Goal: Obtain resource: Download file/media

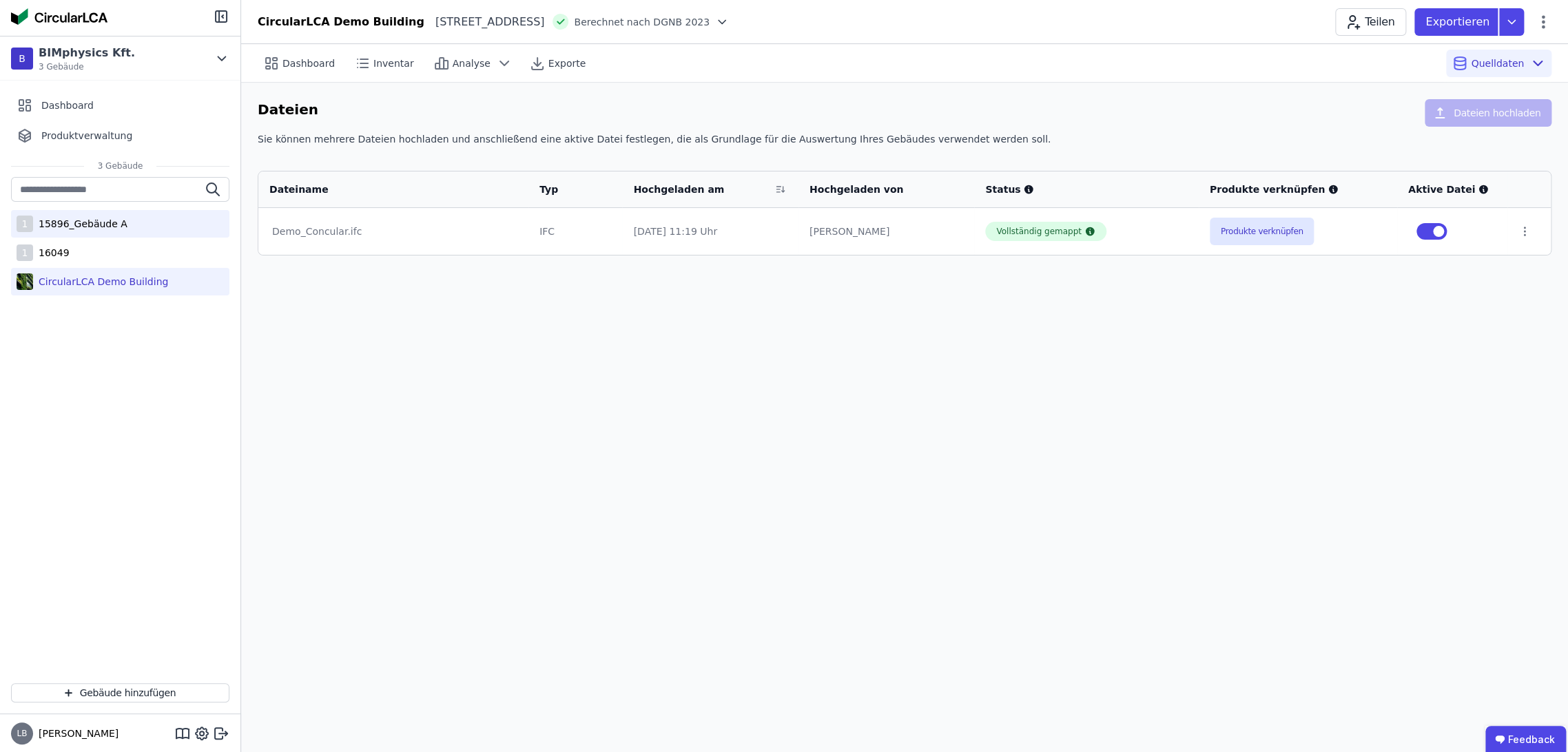
click at [81, 225] on div "15896_Gebäude A" at bounding box center [80, 224] width 94 height 14
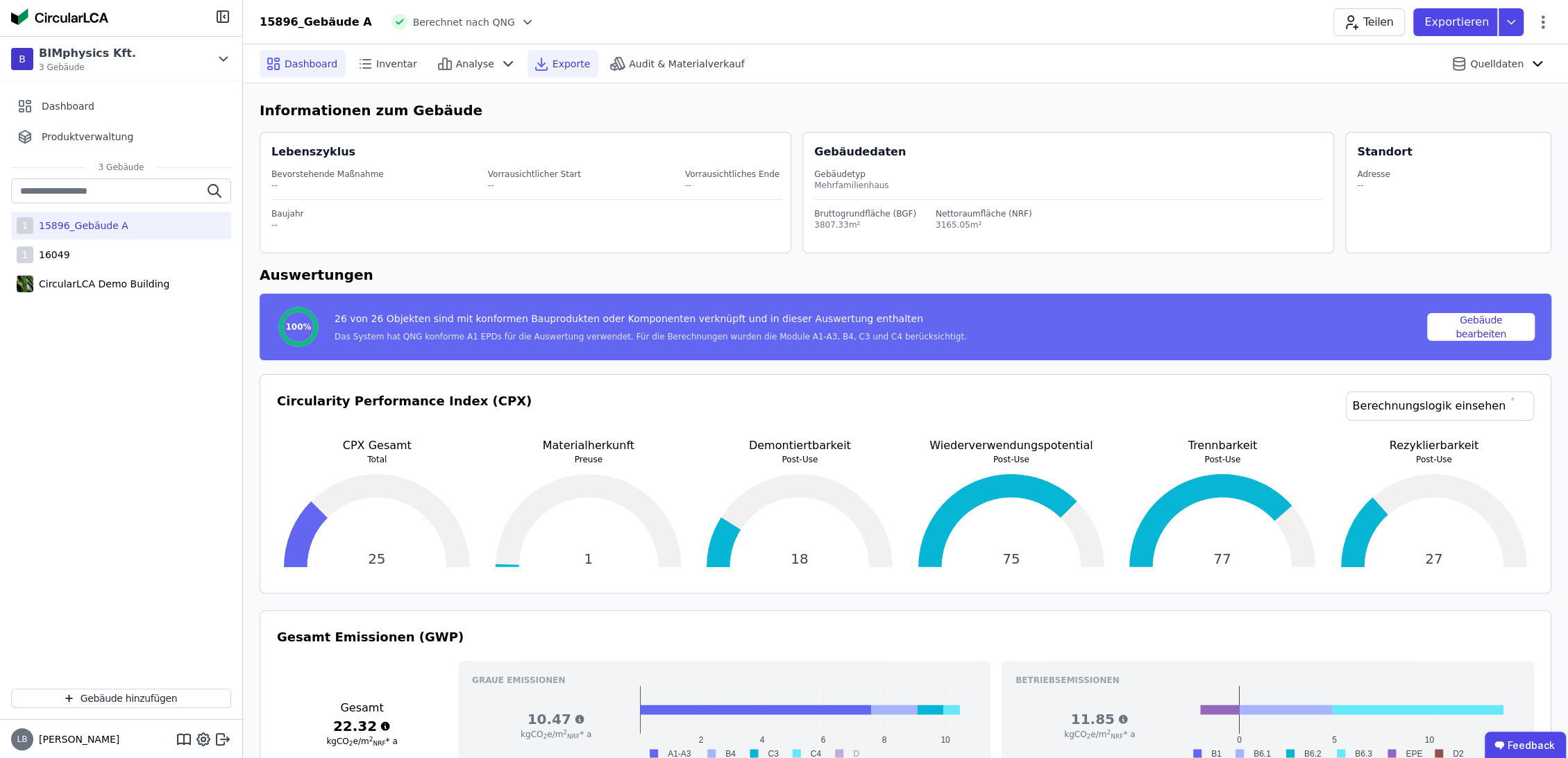
click at [553, 65] on span "Exporte" at bounding box center [571, 64] width 37 height 14
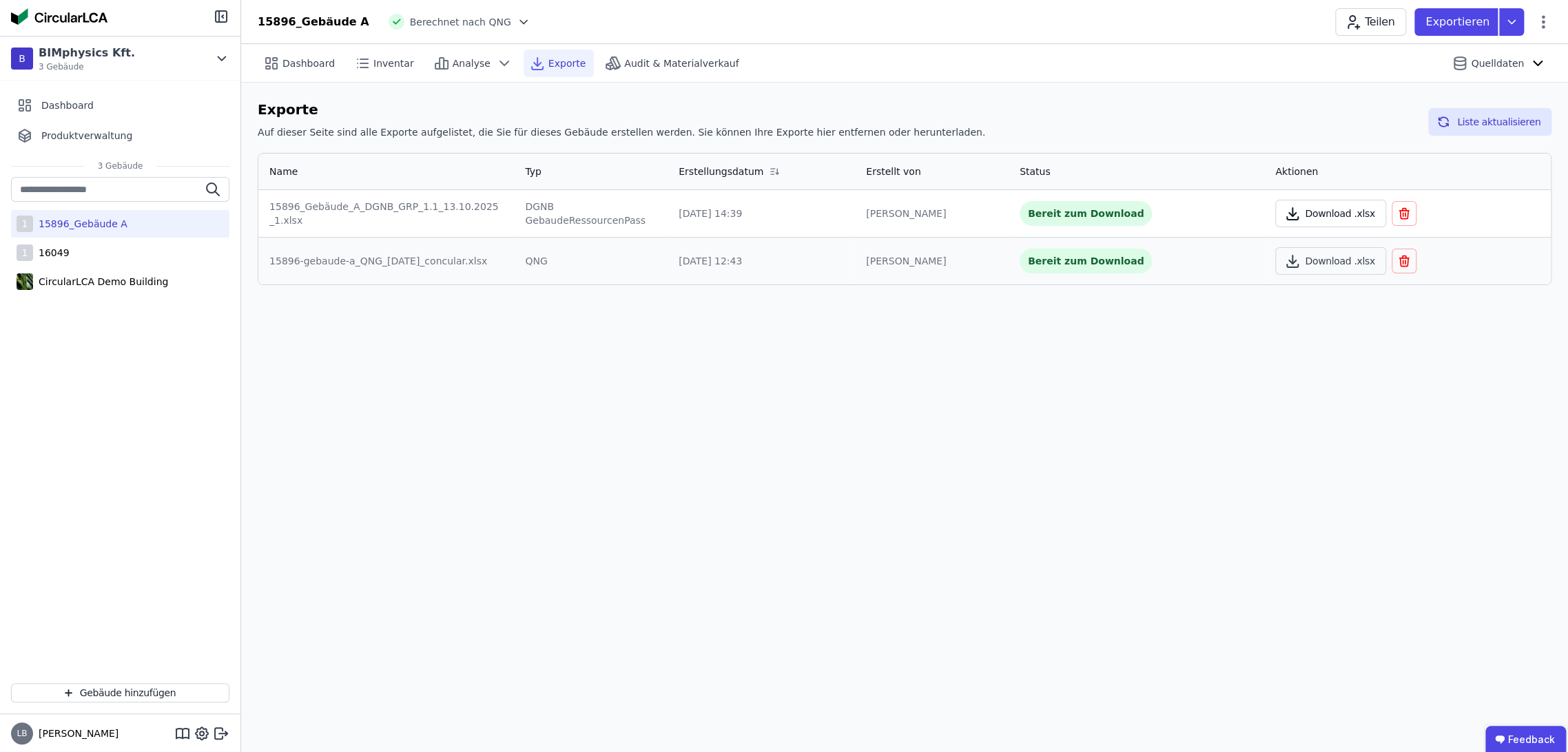
click at [1333, 213] on button "Download .xlsx" at bounding box center [1330, 214] width 111 height 28
click at [312, 53] on div "Dashboard" at bounding box center [300, 63] width 85 height 28
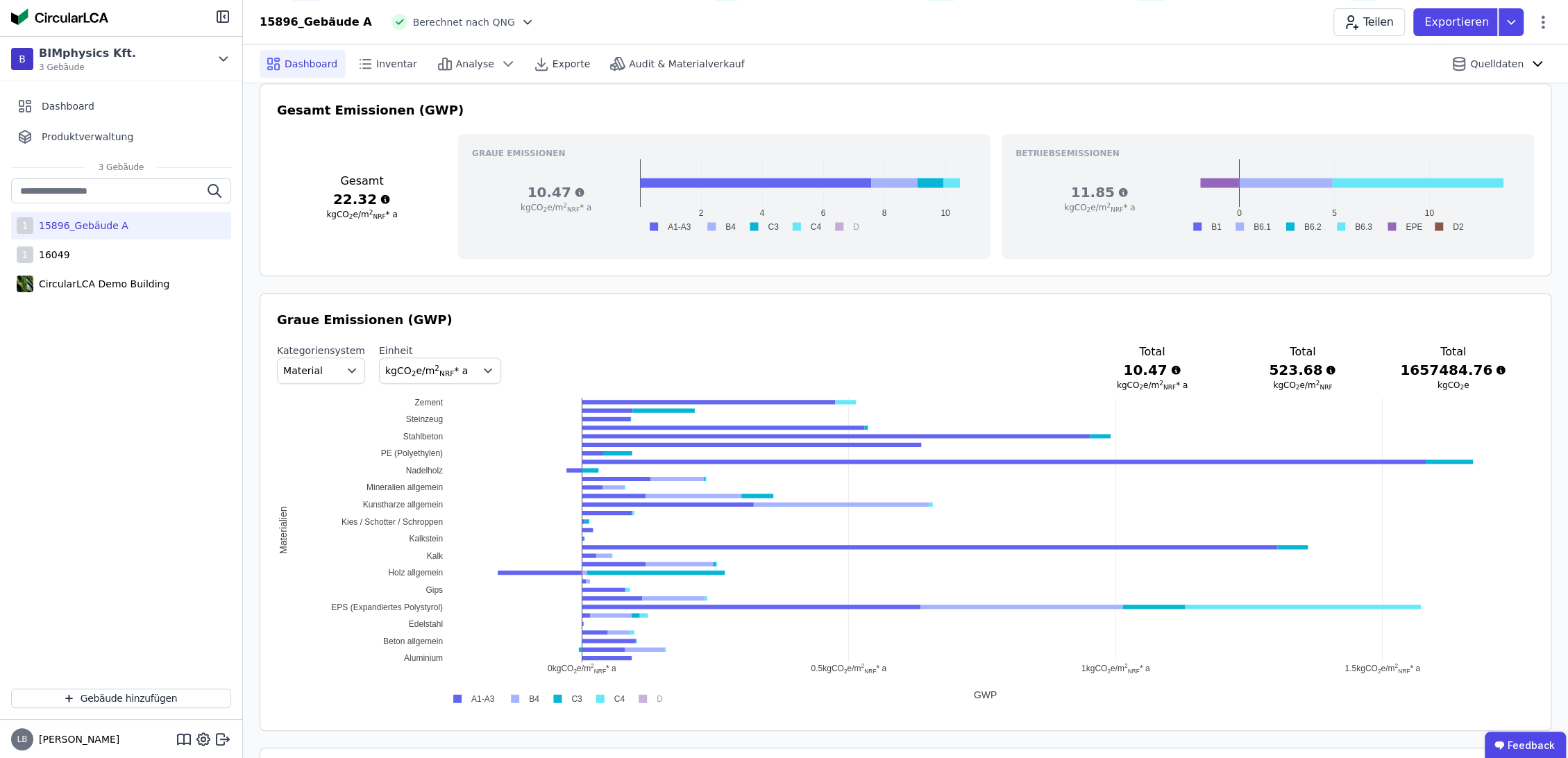
scroll to position [540, 0]
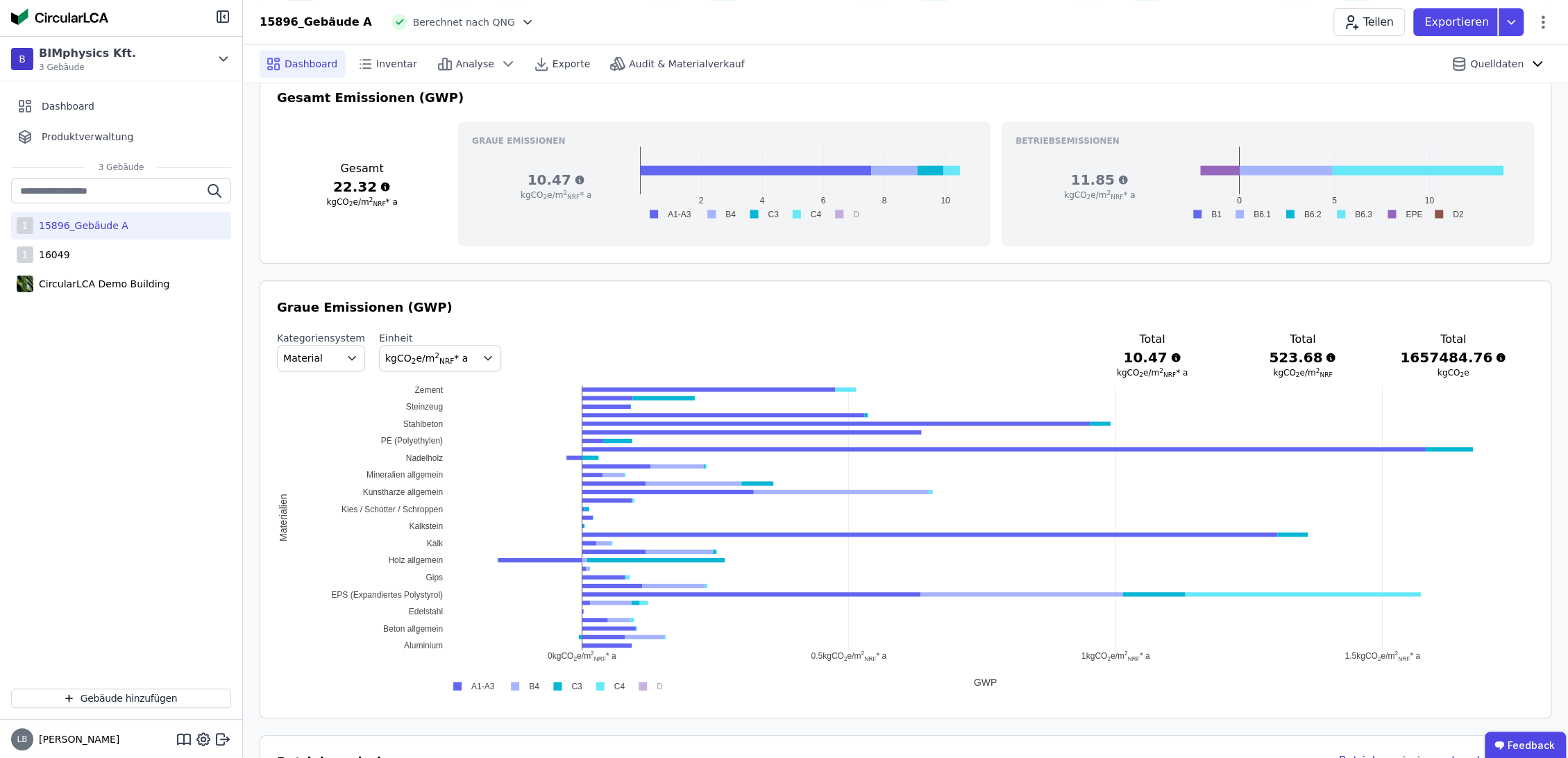
click at [611, 373] on div "Kategoriensystem Material Einheit kgCO 2 e/m 2 NRF * a Total 10.47 kgCO 2 e/m 2…" at bounding box center [905, 355] width 1257 height 47
click at [619, 377] on div "Graue Emissionen (GWP) Kategoriensystem Material Einheit kgCO 2 e/m 2 NRF * a T…" at bounding box center [905, 499] width 1257 height 403
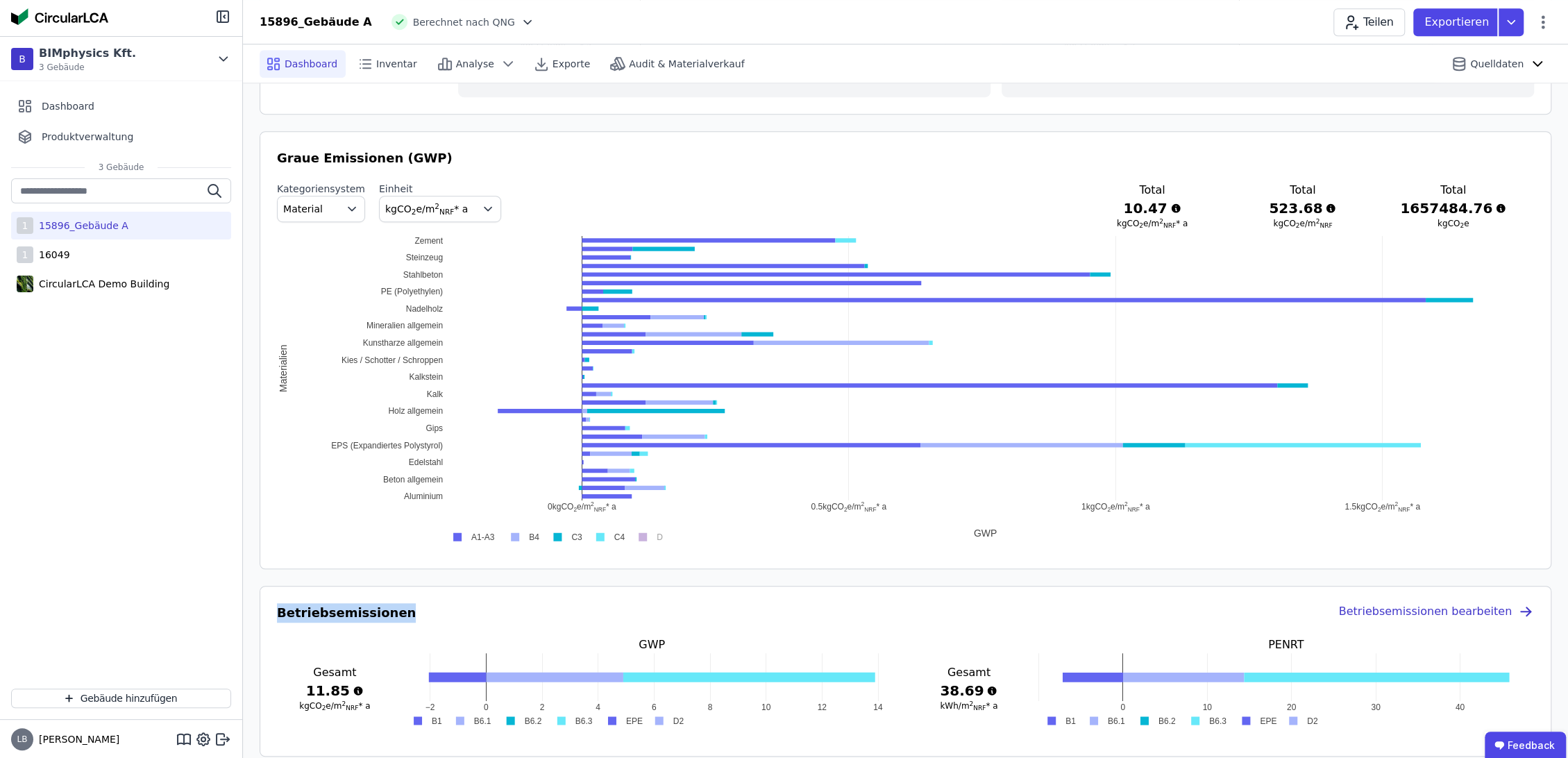
scroll to position [694, 0]
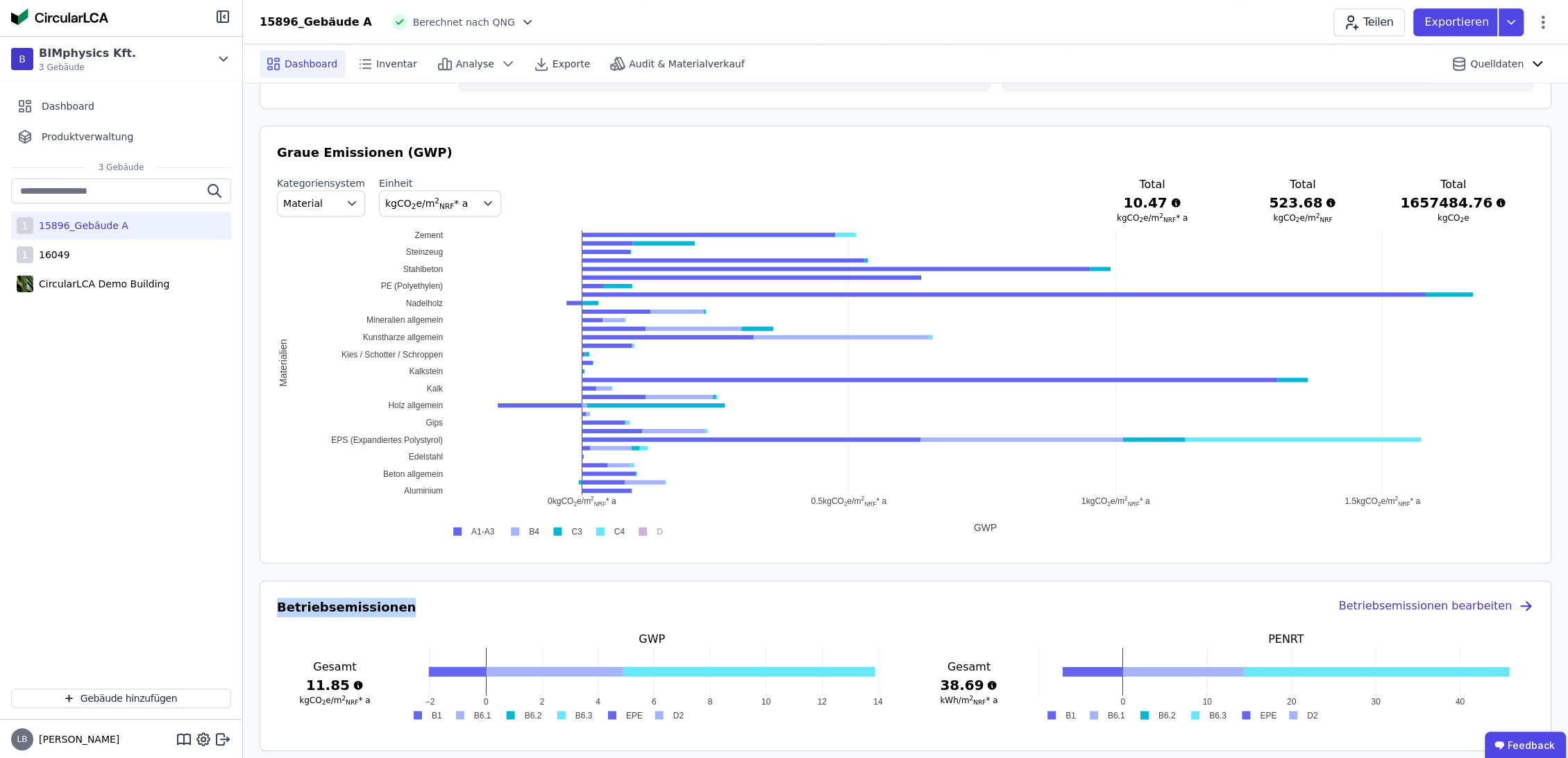
click at [345, 206] on icon "button" at bounding box center [352, 203] width 14 height 14
click at [315, 282] on span "DIN 276" at bounding box center [308, 285] width 40 height 14
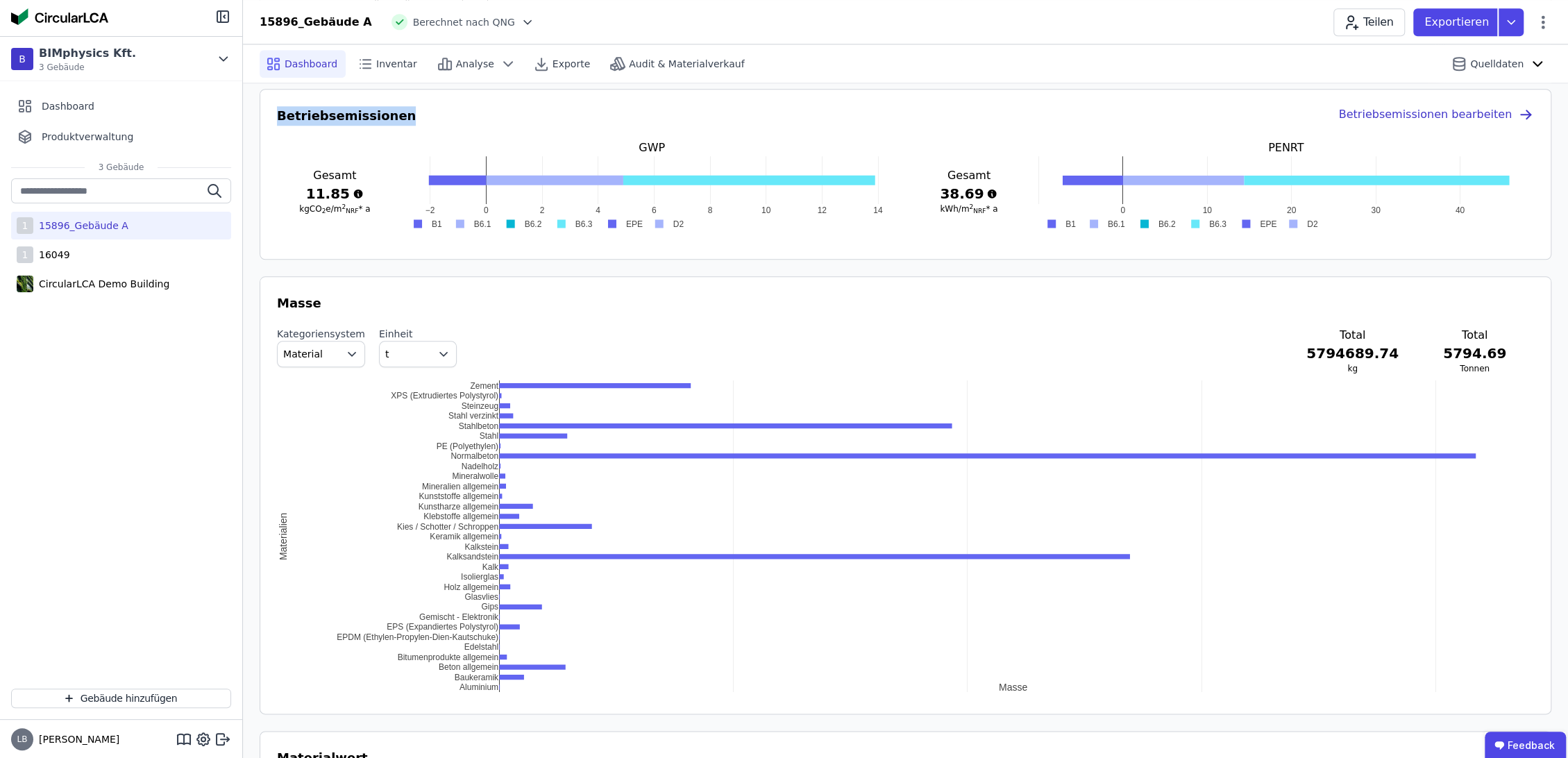
scroll to position [1234, 0]
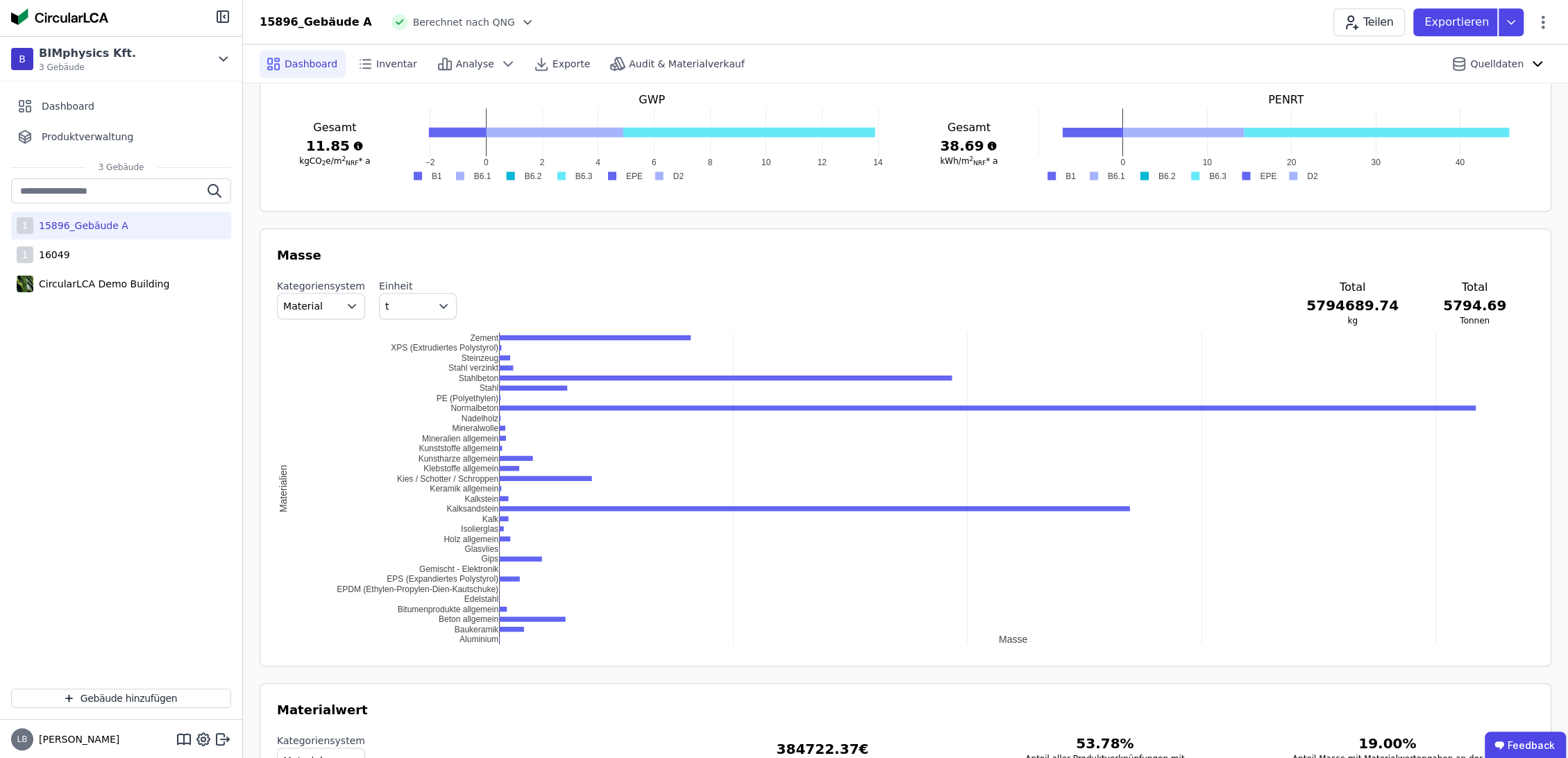
click at [345, 305] on icon "button" at bounding box center [352, 306] width 14 height 14
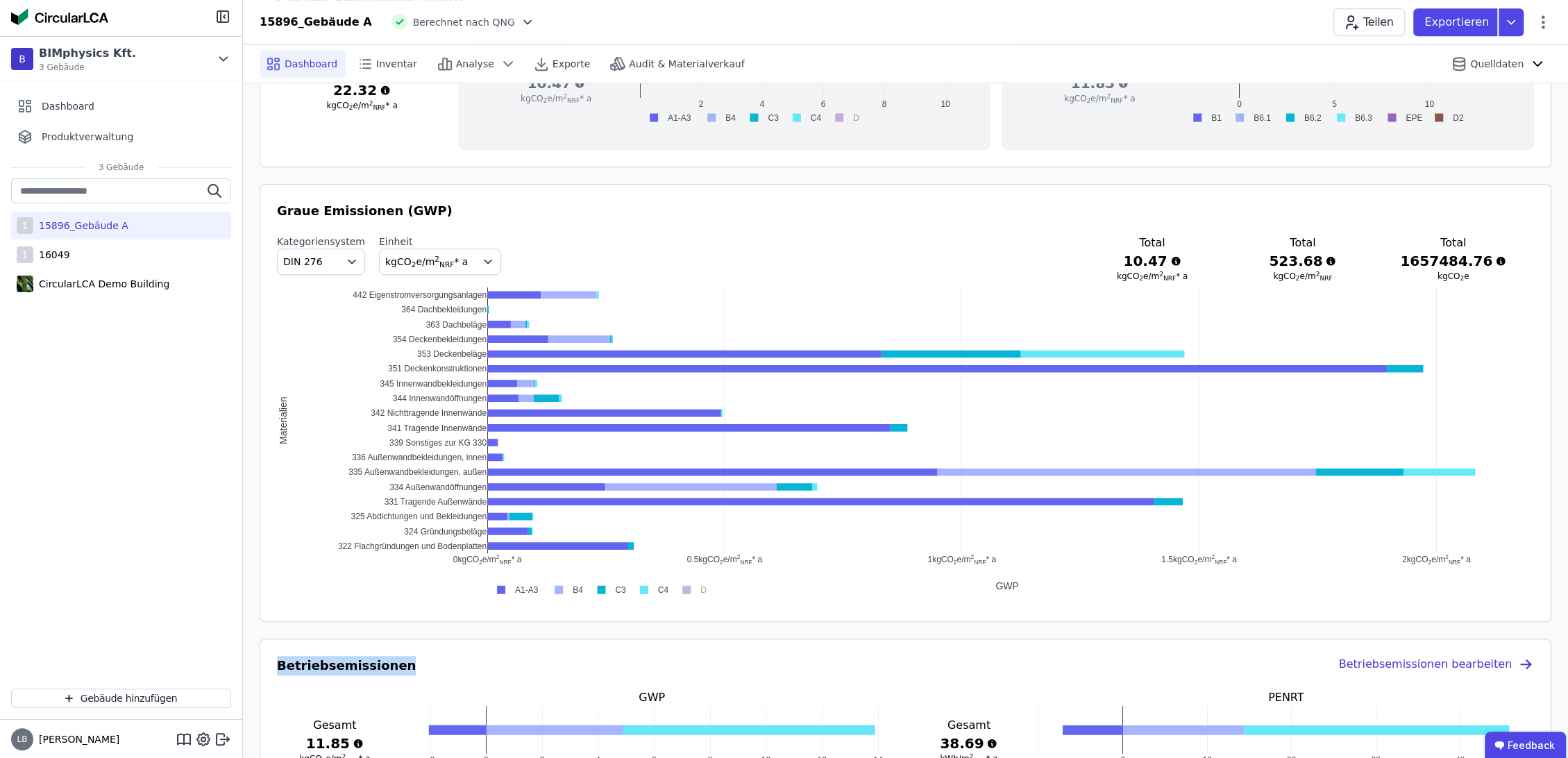
scroll to position [617, 0]
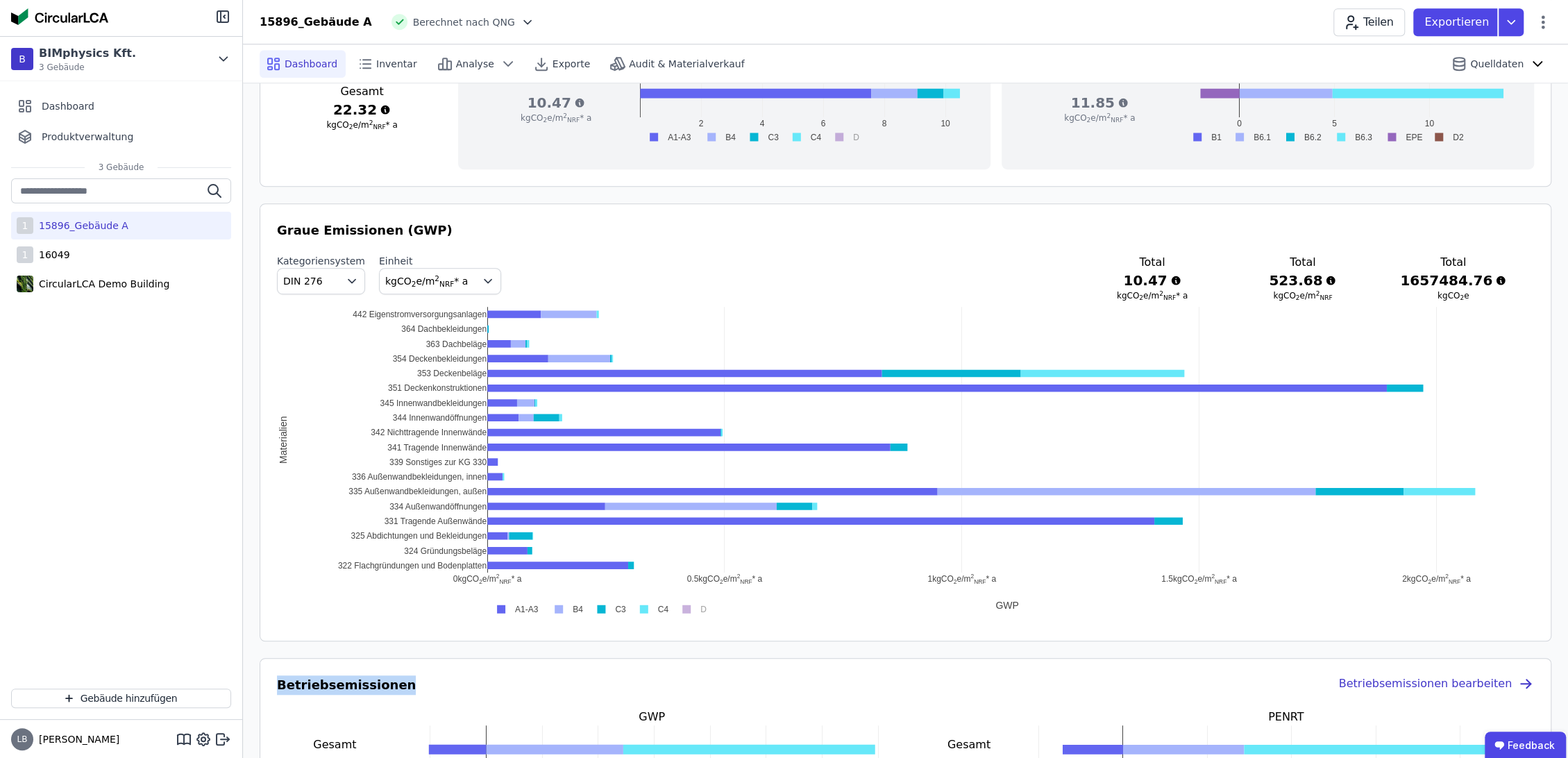
click at [328, 276] on button "DIN 276" at bounding box center [321, 281] width 88 height 26
click at [315, 316] on span "Material" at bounding box center [308, 313] width 40 height 14
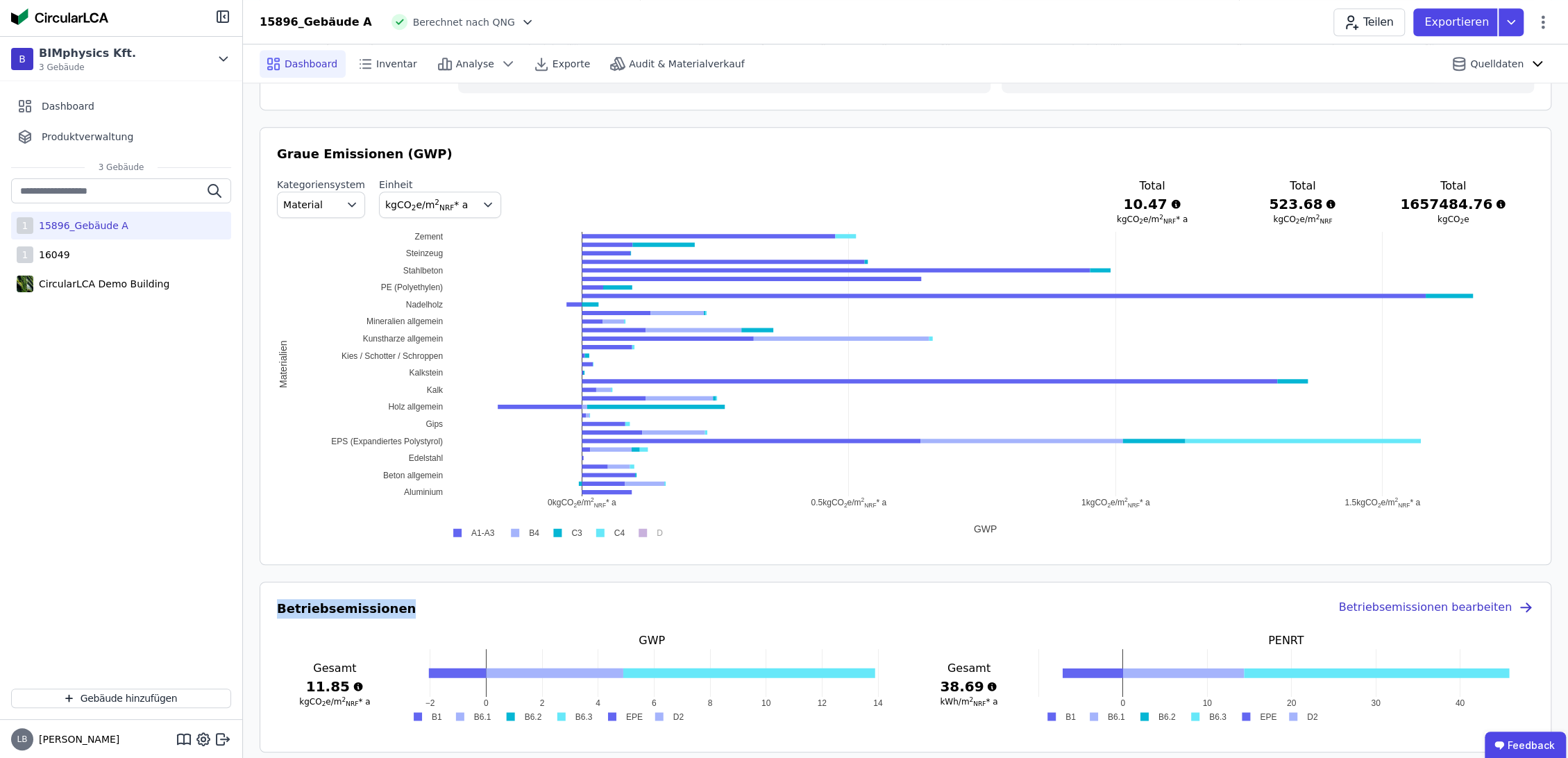
scroll to position [694, 0]
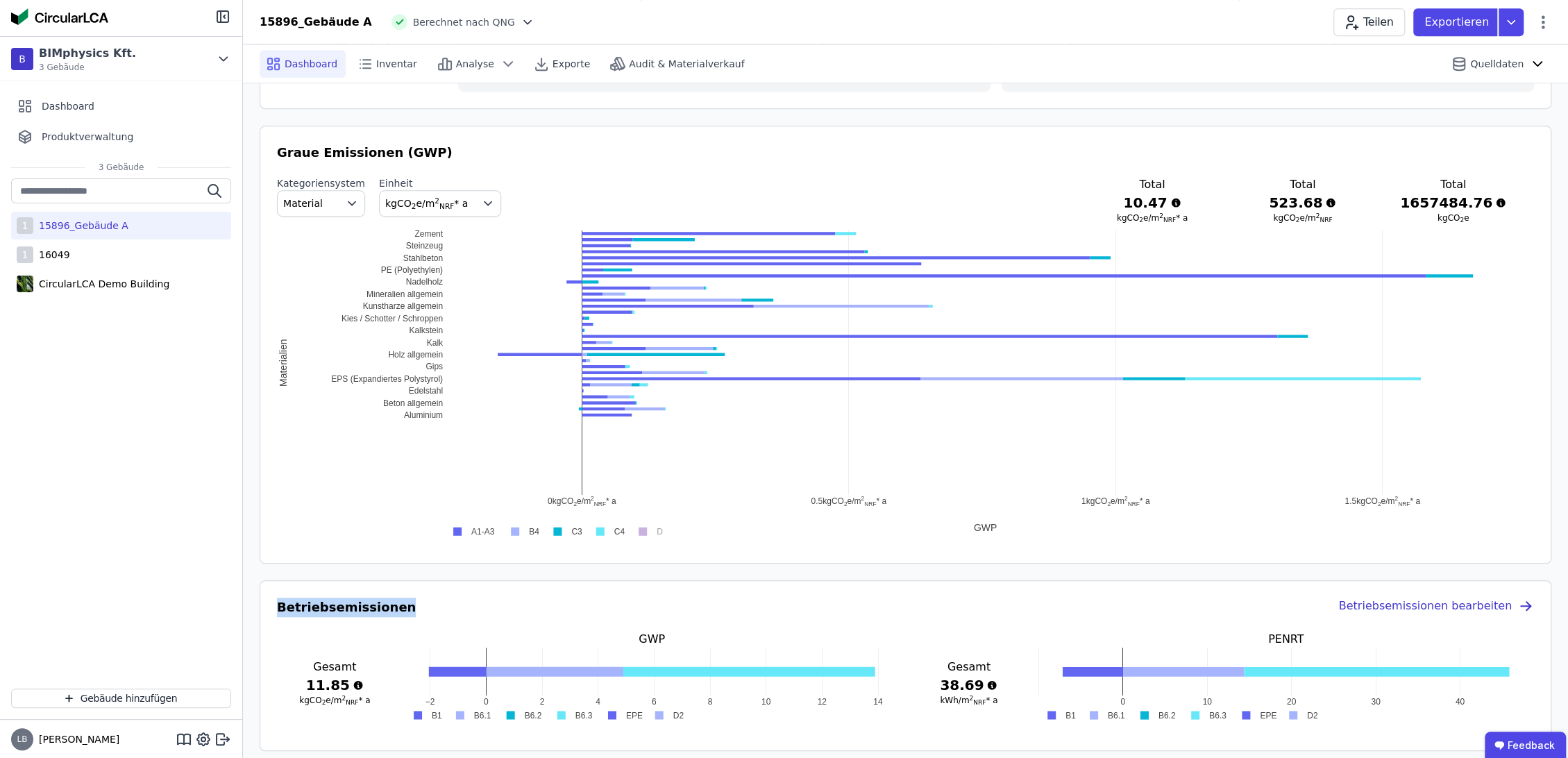
drag, startPoint x: 432, startPoint y: 493, endPoint x: 430, endPoint y: 414, distance: 79.0
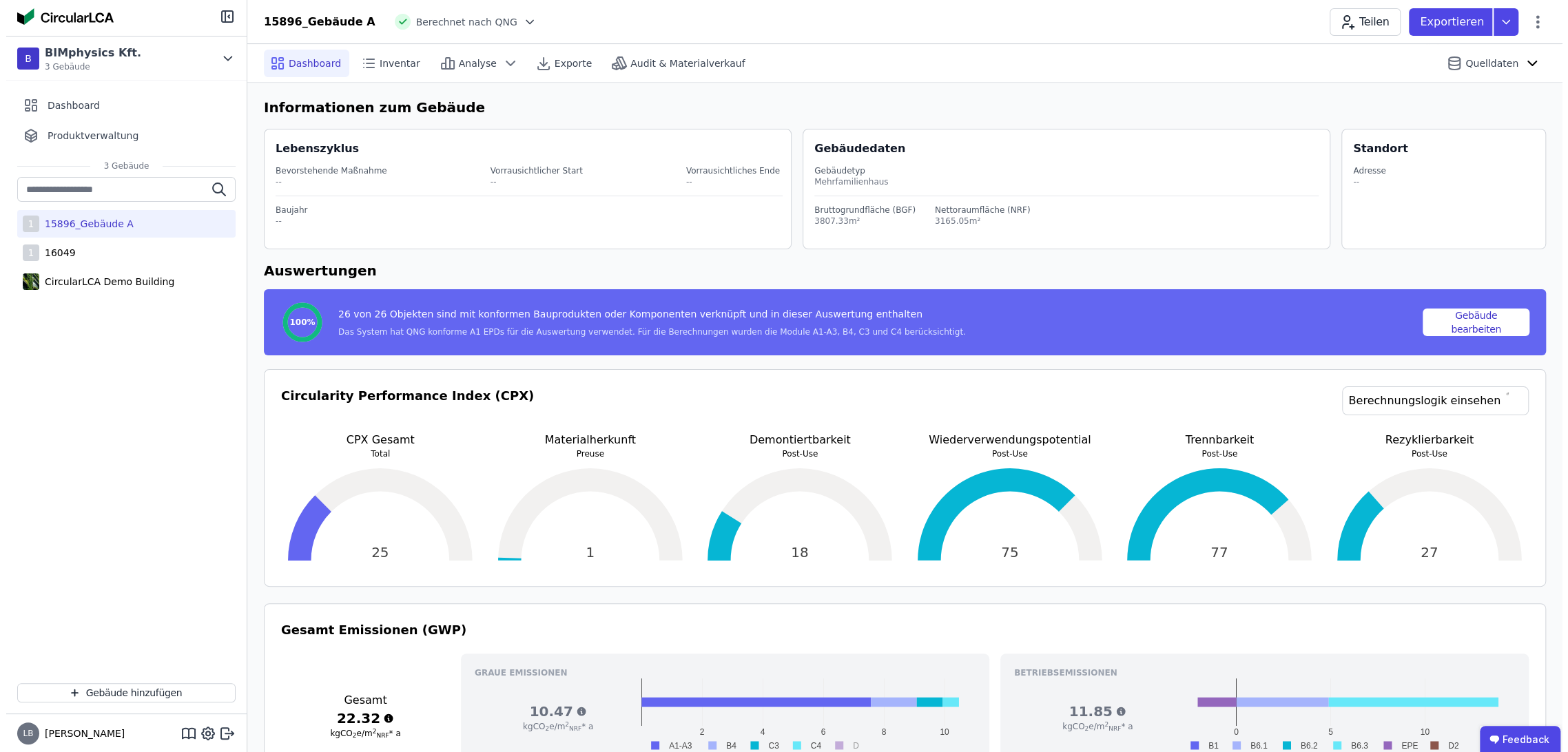
scroll to position [0, 0]
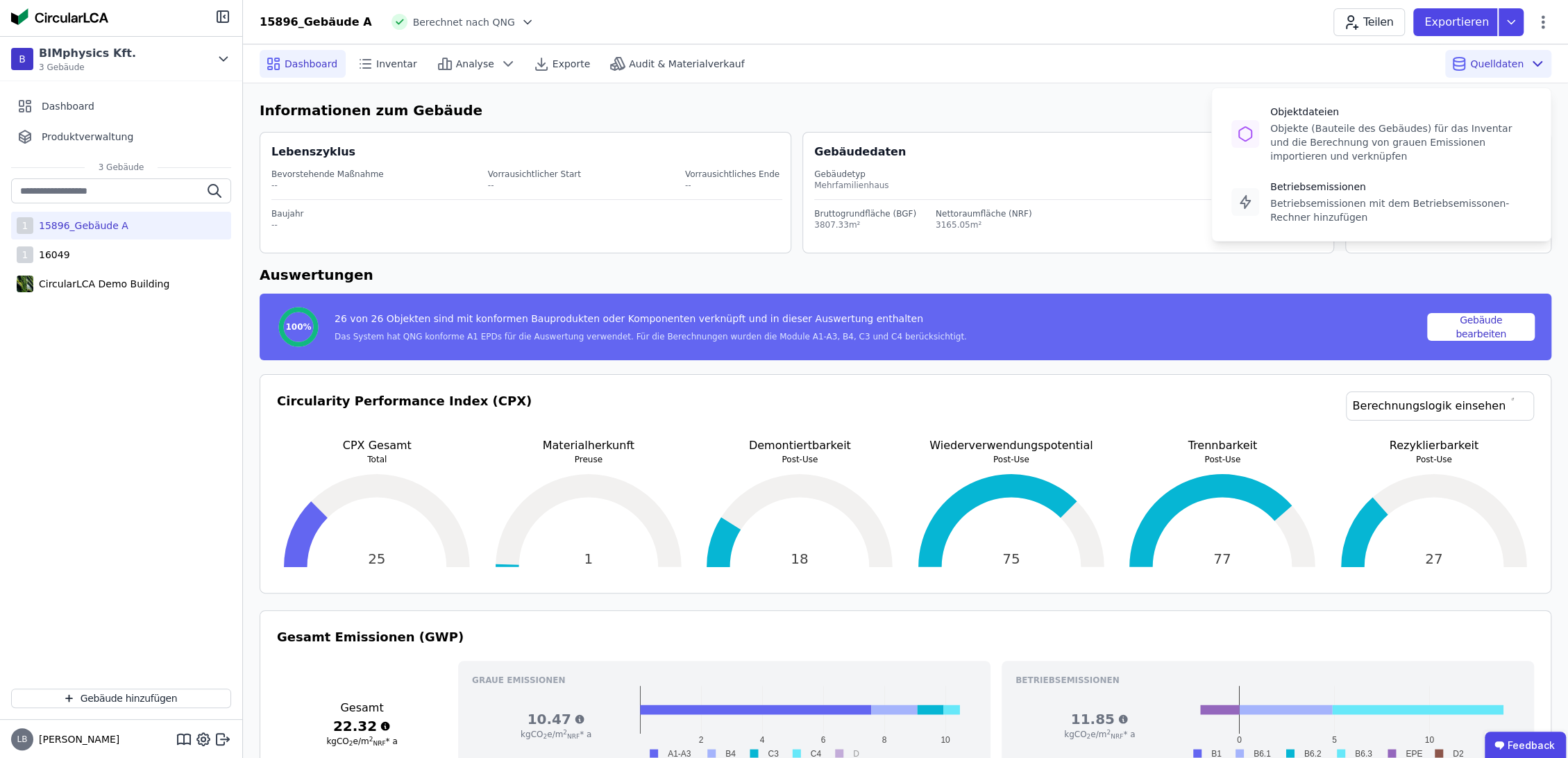
click at [1474, 71] on div "Quelldaten Objektdateien Objekte (Bauteile des Gebäudes) für das Inventar und d…" at bounding box center [1498, 64] width 107 height 28
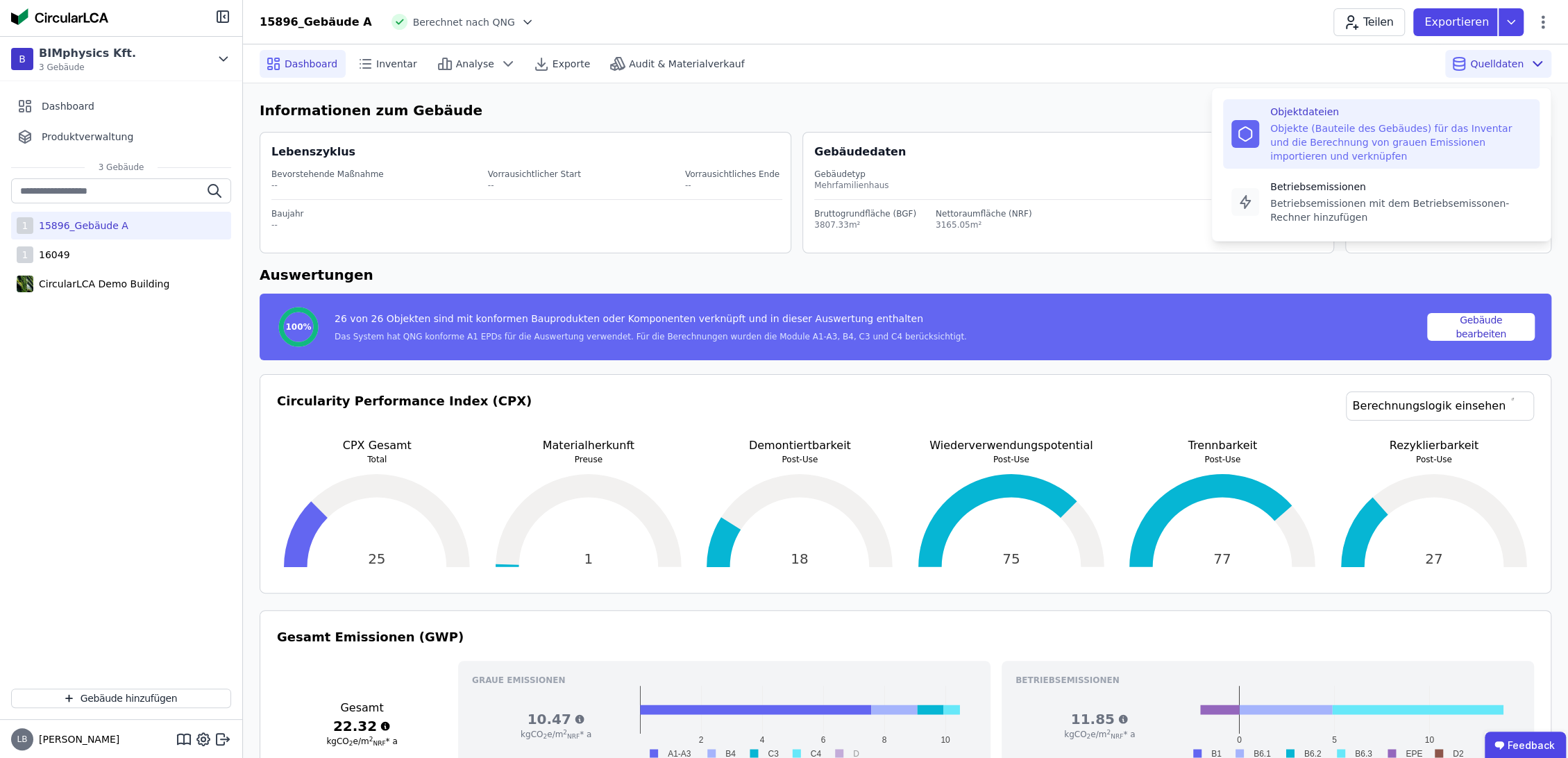
click at [1327, 136] on div "Objekte (Bauteile des Gebäudes) für das Inventar und die Berechnung von grauen …" at bounding box center [1400, 142] width 261 height 41
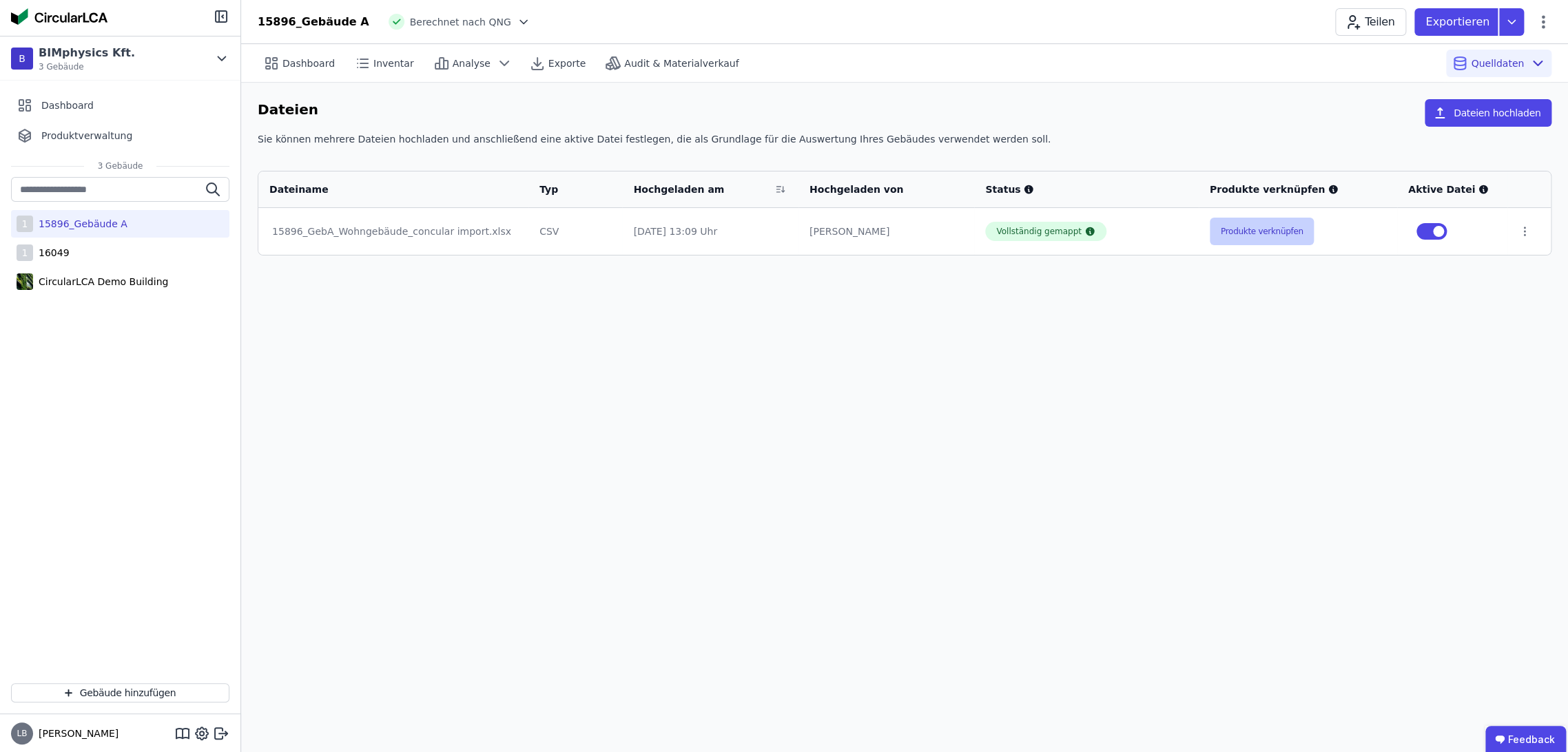
click at [1268, 238] on button "Produkte verknüpfen" at bounding box center [1262, 231] width 105 height 28
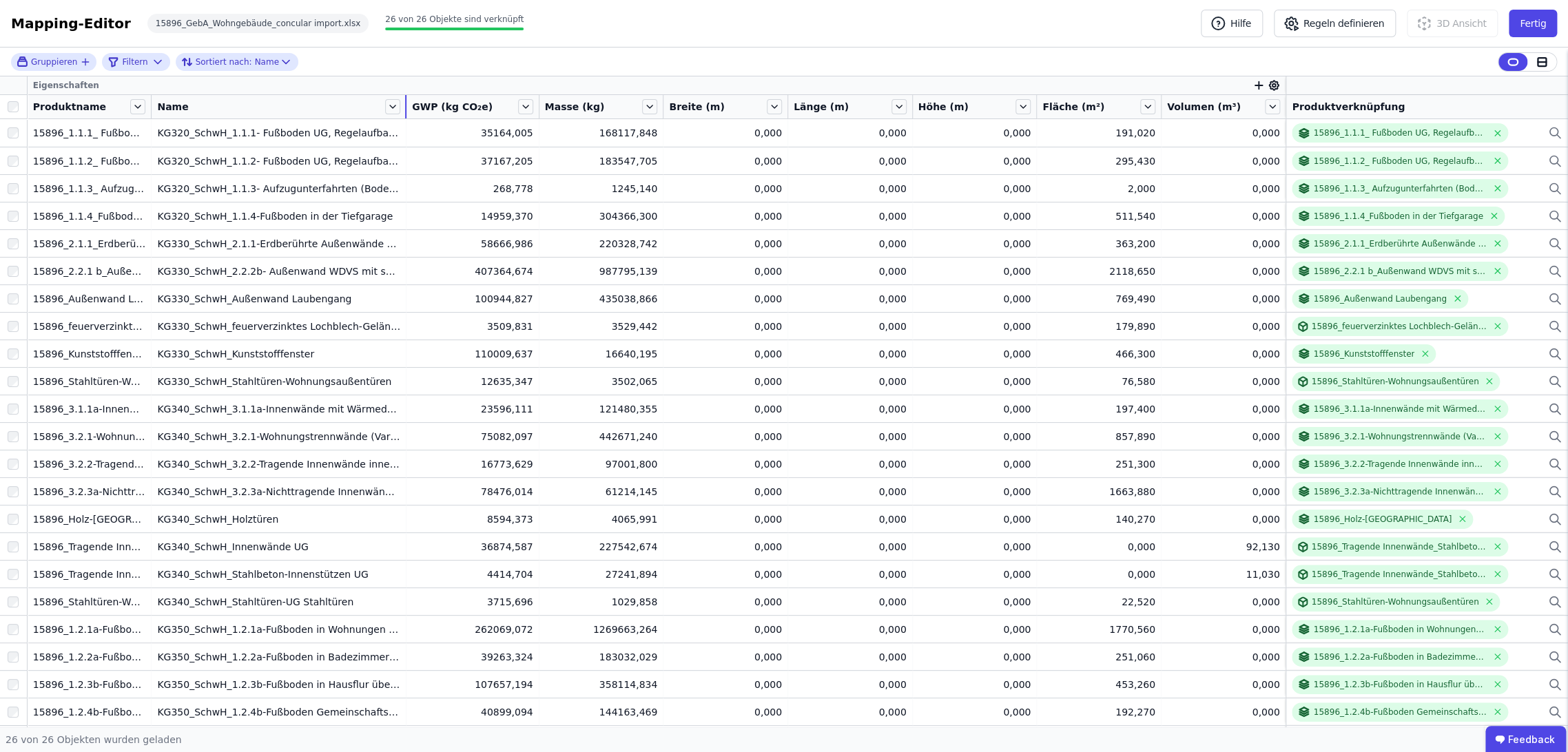
drag, startPoint x: 299, startPoint y: 103, endPoint x: 408, endPoint y: 102, distance: 109.0
click at [408, 102] on tr "Produktname Name GWP (kg CO₂e) Masse (kg) Breite (m) Länge (m) Höhe (m) Fläche …" at bounding box center [784, 107] width 1568 height 24
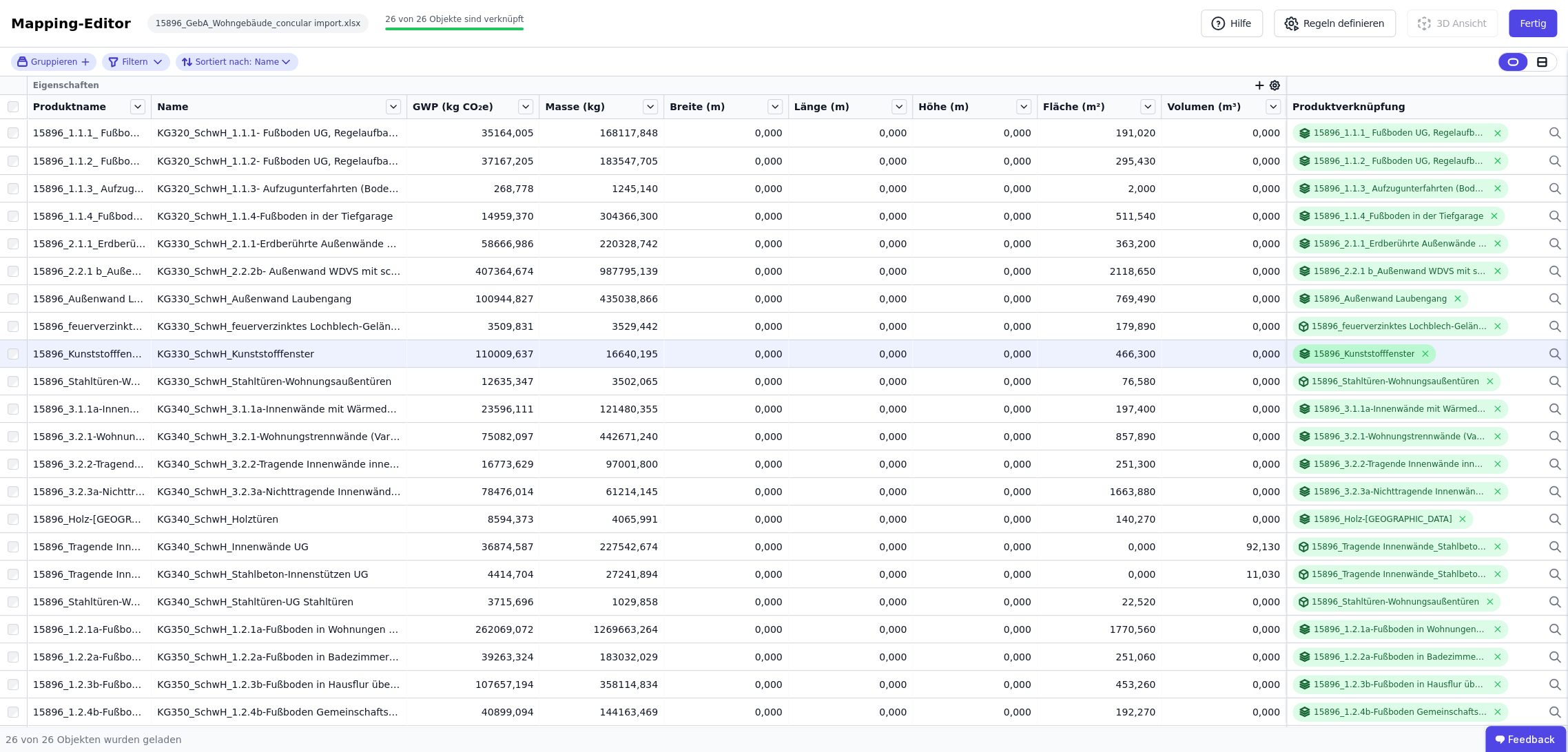
click at [1351, 353] on div "15896_Kunststofffenster" at bounding box center [1365, 353] width 102 height 11
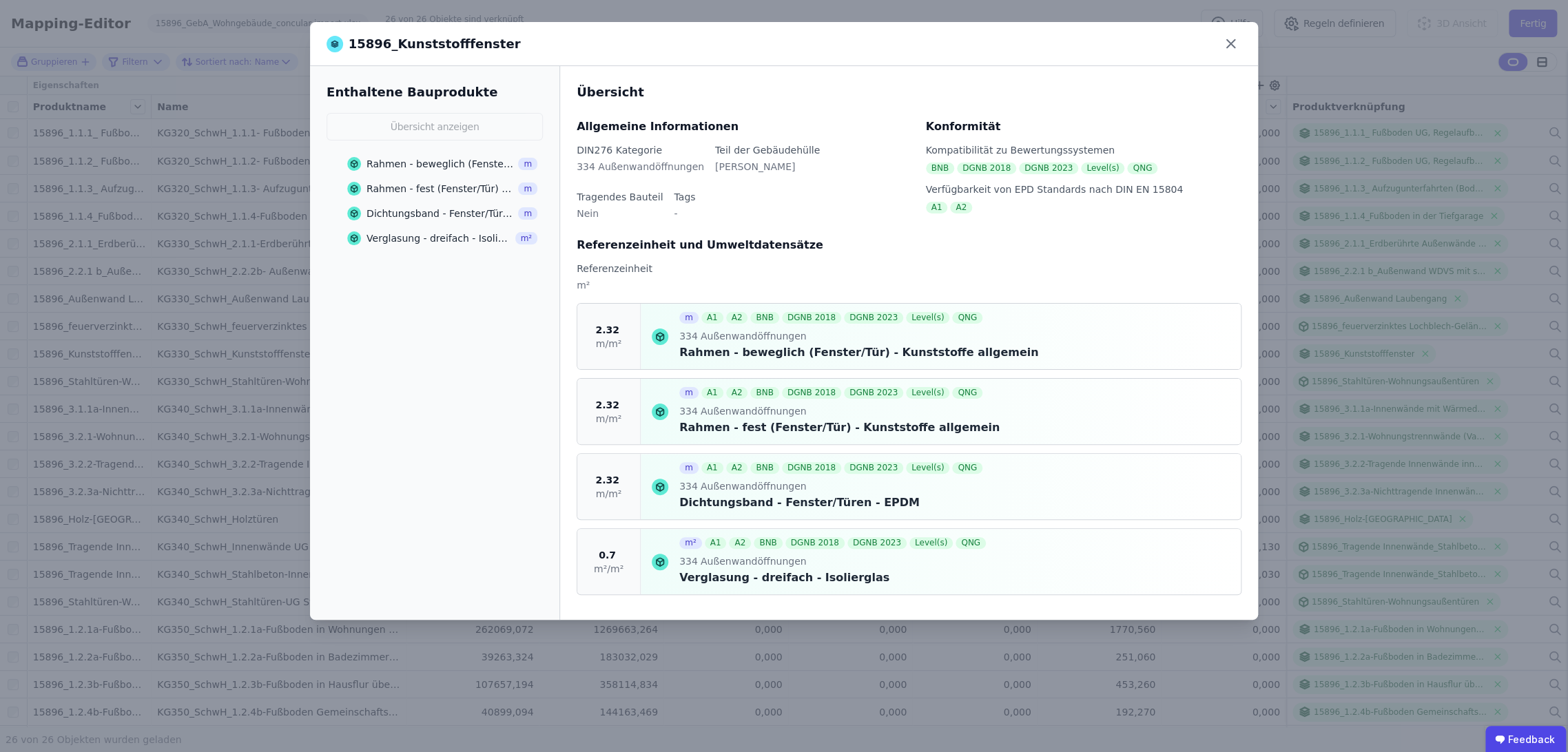
click at [1027, 572] on div "m² A1 A2 BNB DGNB 2018 DGNB 2023 Level(s) QNG 334 Außenwandöffnungen Verglasung…" at bounding box center [941, 562] width 600 height 66
click at [659, 559] on icon at bounding box center [660, 562] width 16 height 16
click at [456, 235] on div "Verglasung - dreifach - Isolierglas" at bounding box center [439, 238] width 144 height 14
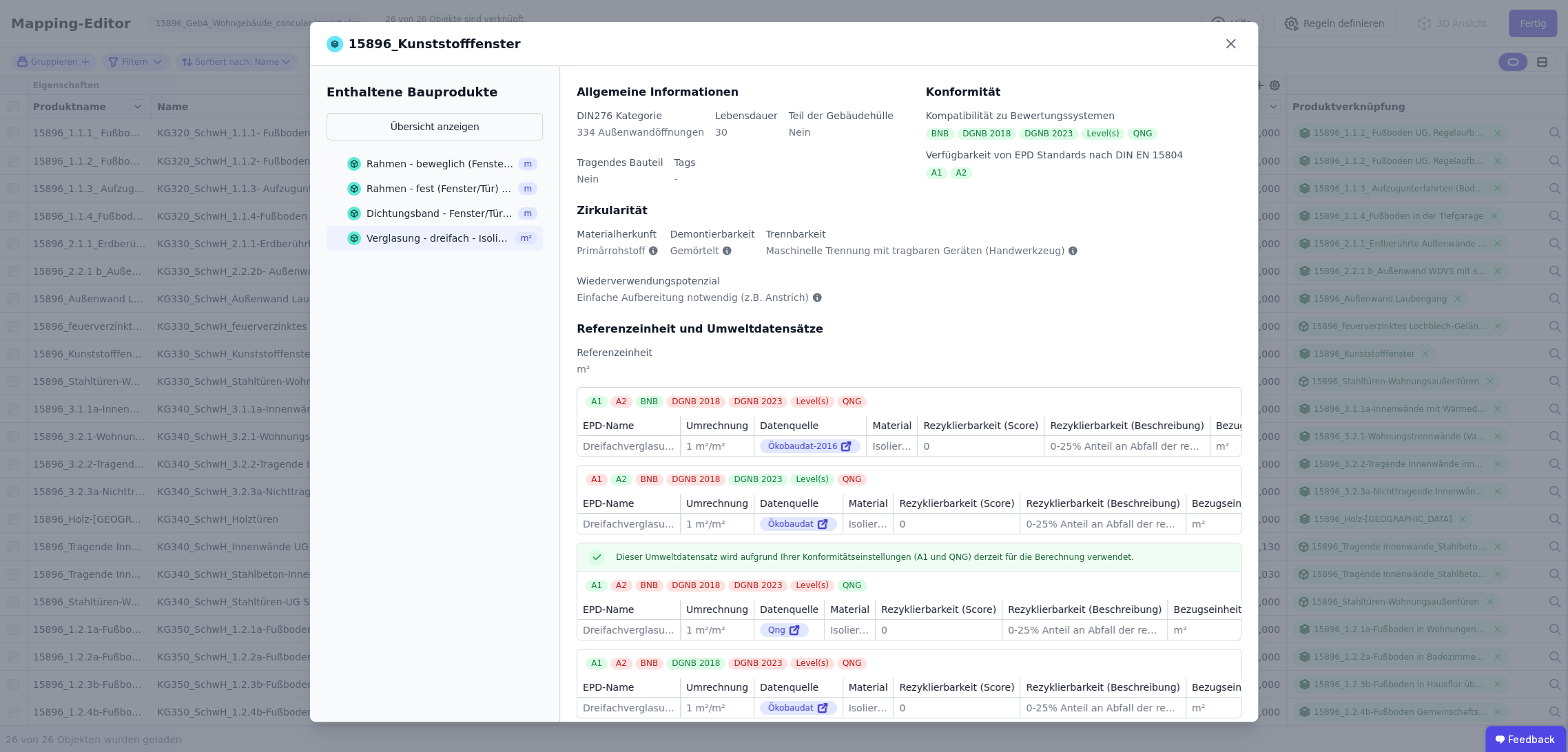
scroll to position [66, 0]
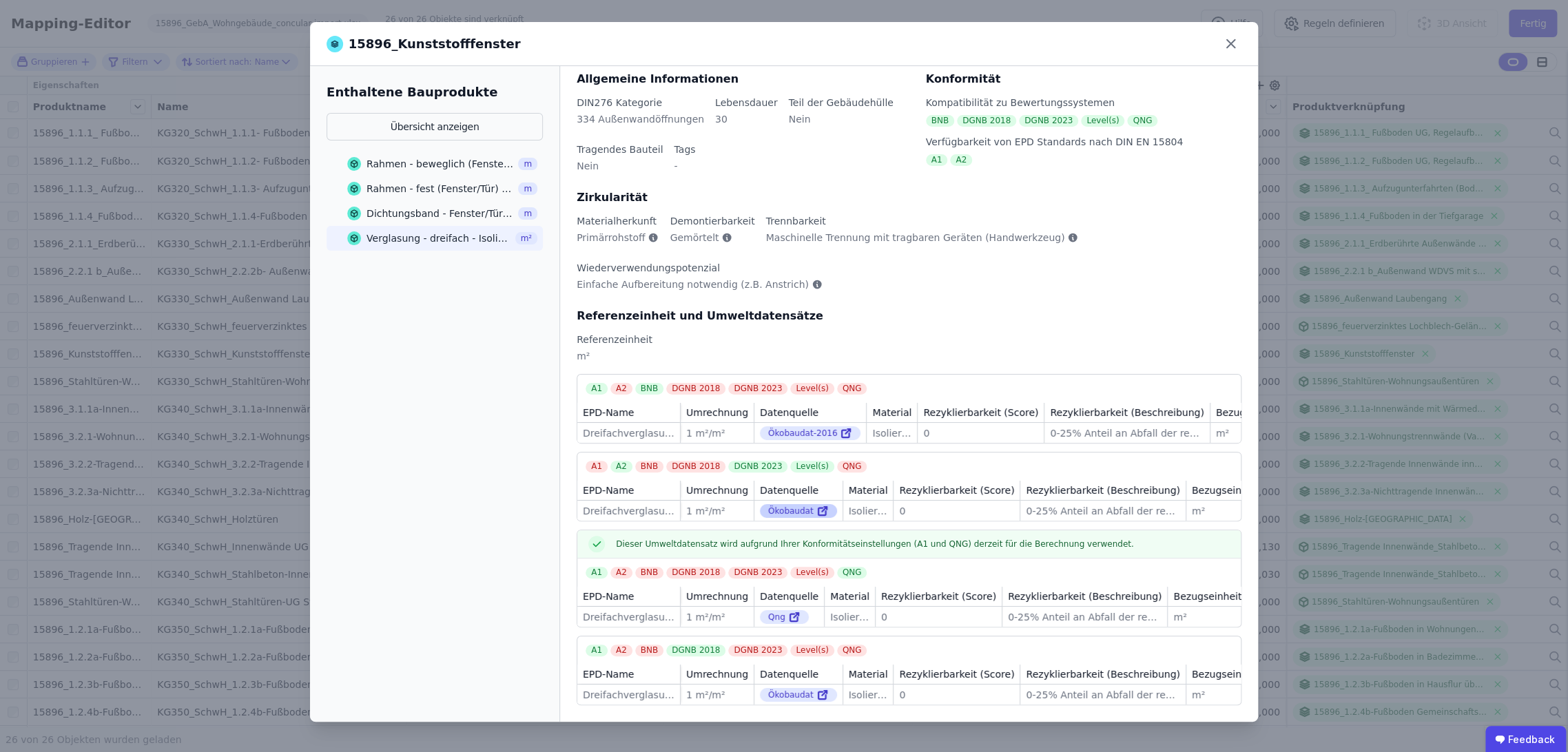
click at [822, 507] on icon at bounding box center [824, 509] width 5 height 5
click at [1231, 41] on icon at bounding box center [1231, 43] width 21 height 21
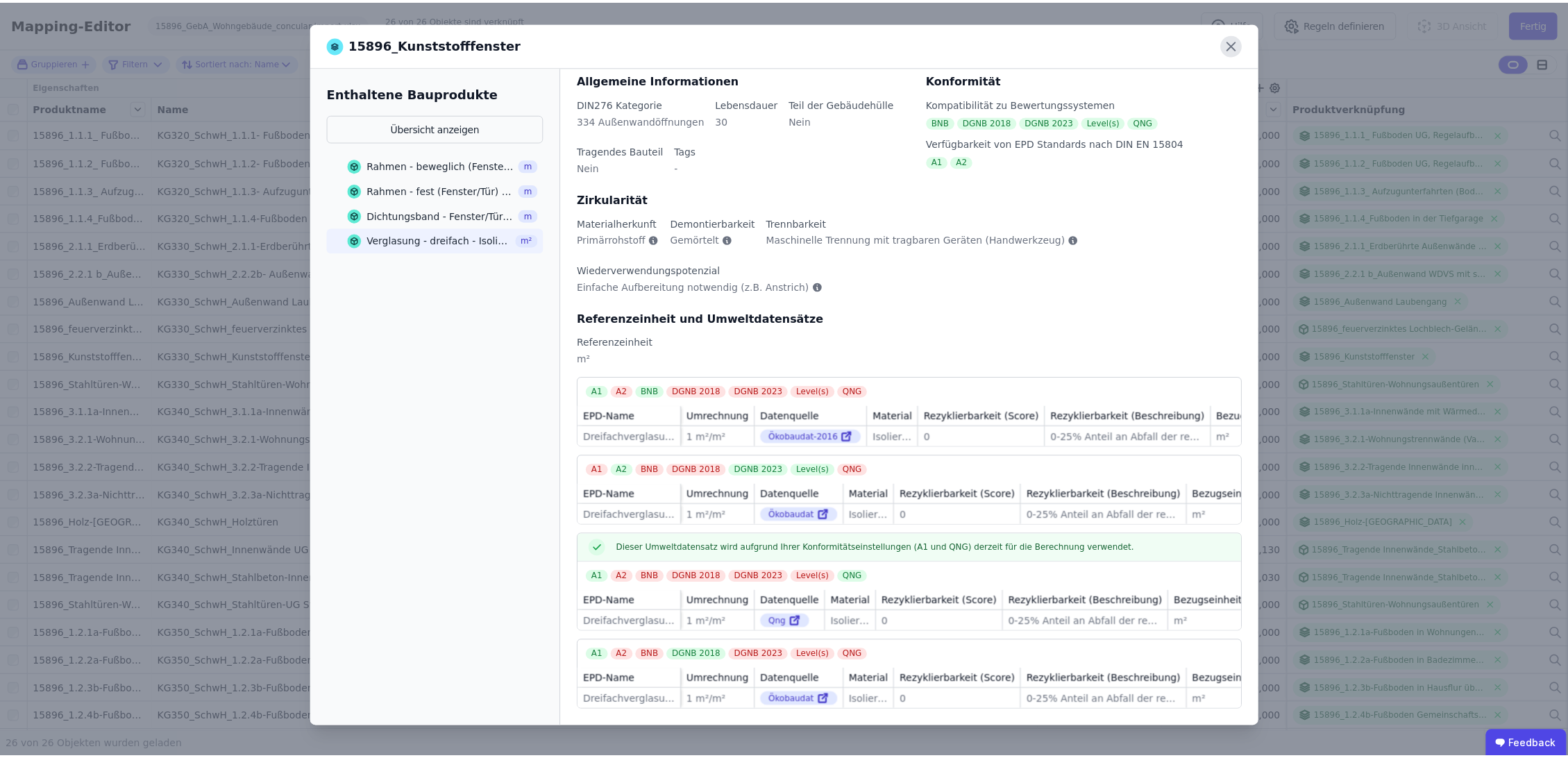
scroll to position [0, 0]
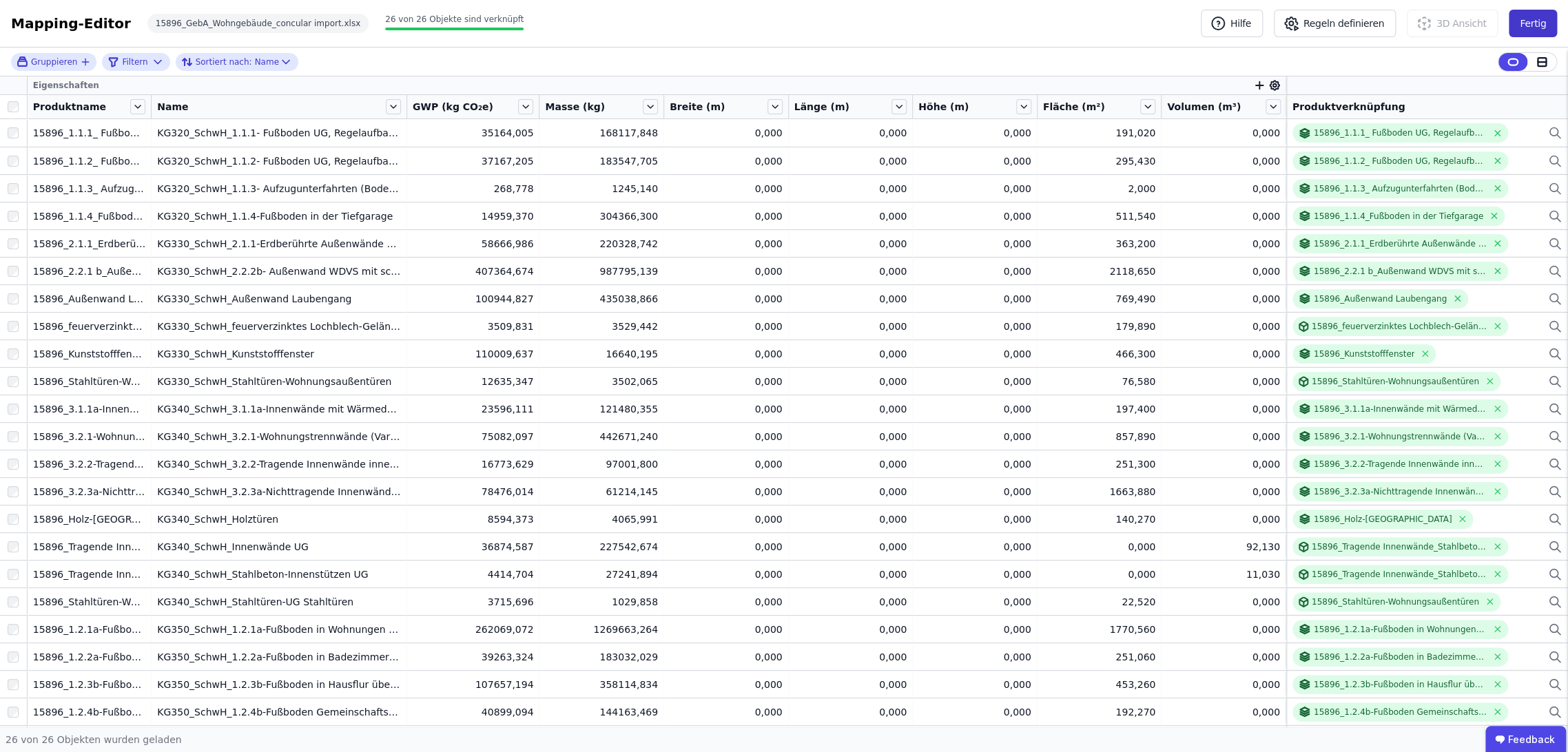
click at [1538, 21] on button "Fertig" at bounding box center [1533, 24] width 48 height 28
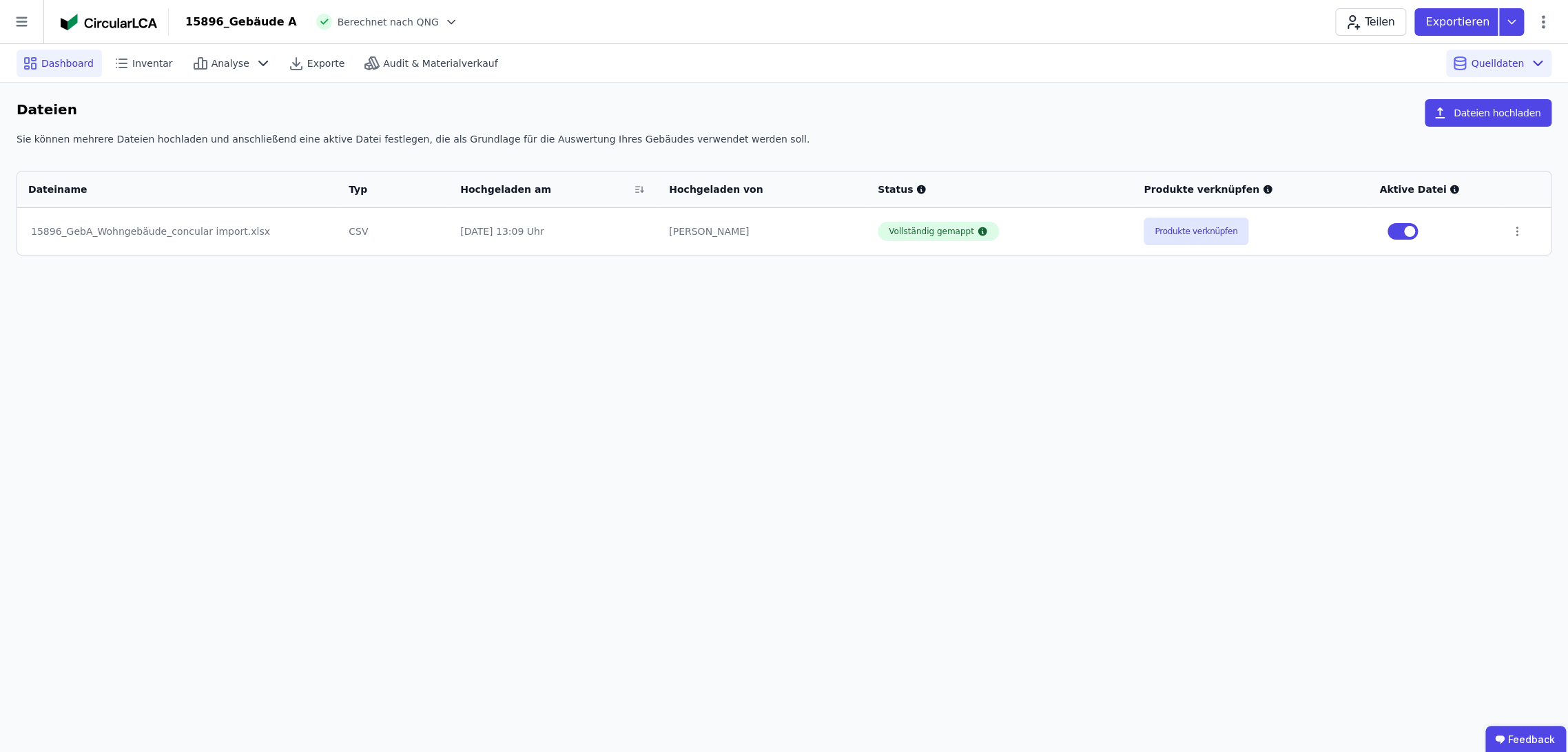
click at [61, 62] on span "Dashboard" at bounding box center [67, 63] width 52 height 14
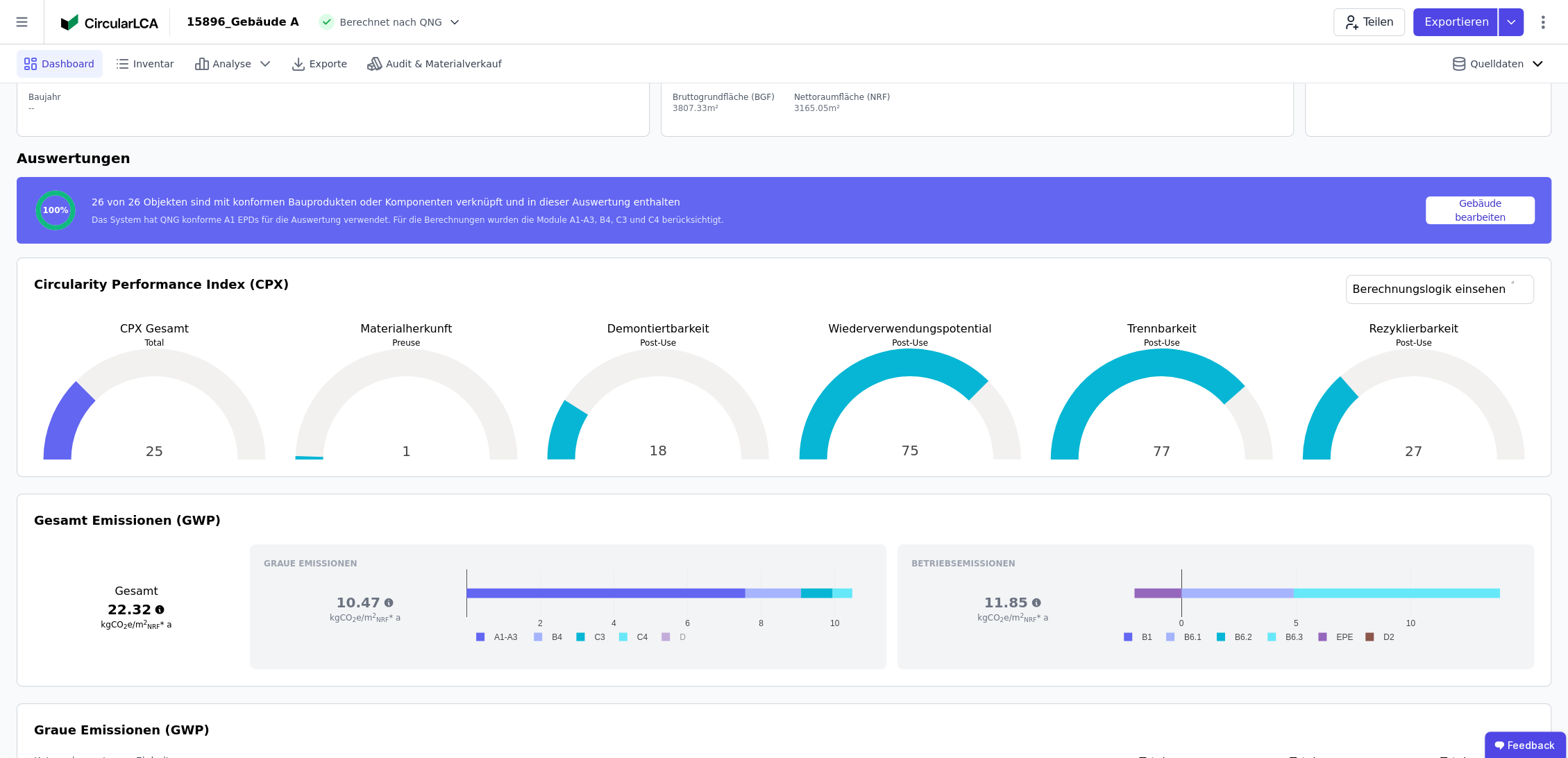
scroll to position [155, 0]
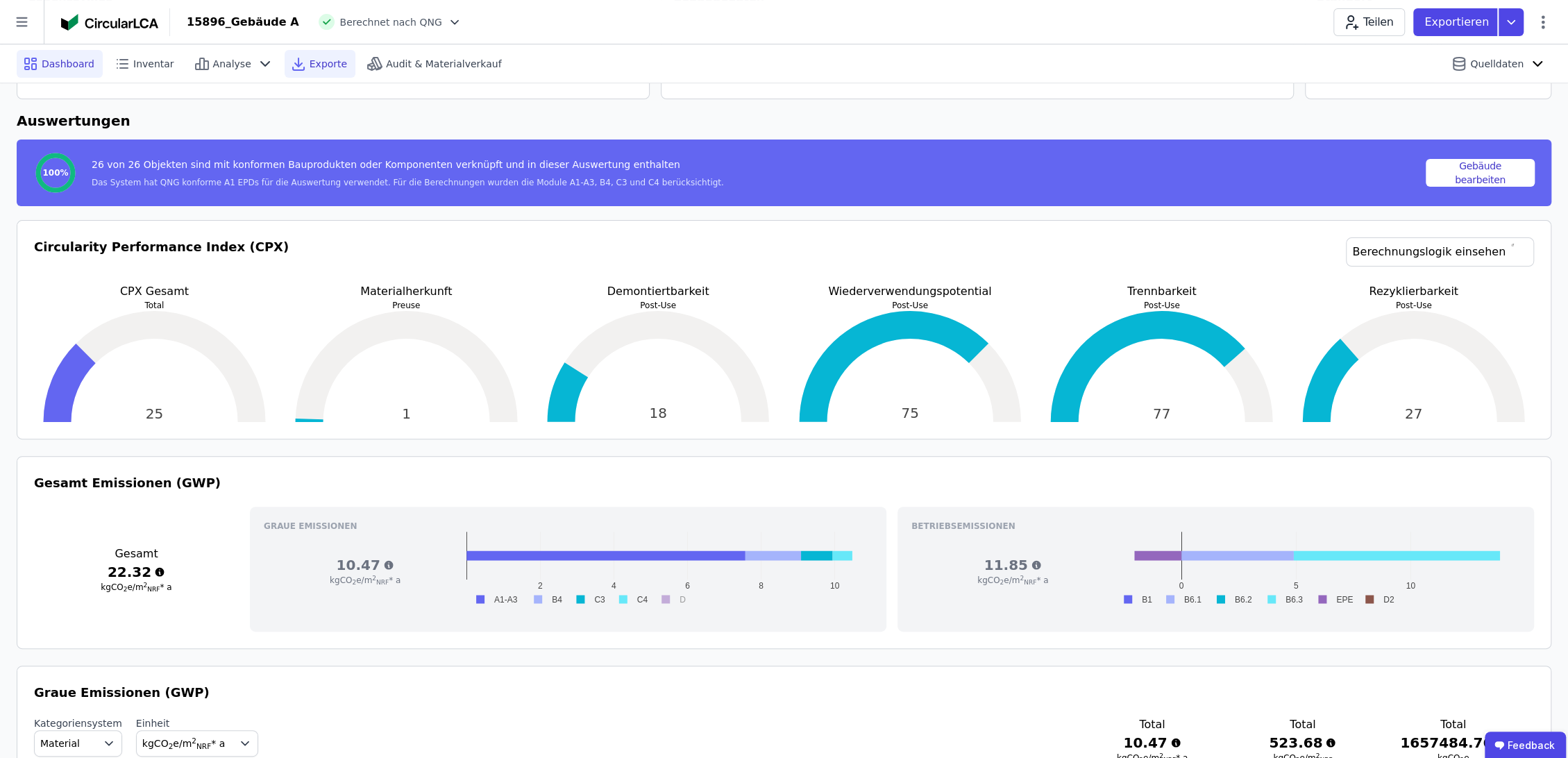
click at [310, 65] on span "Exporte" at bounding box center [328, 64] width 37 height 14
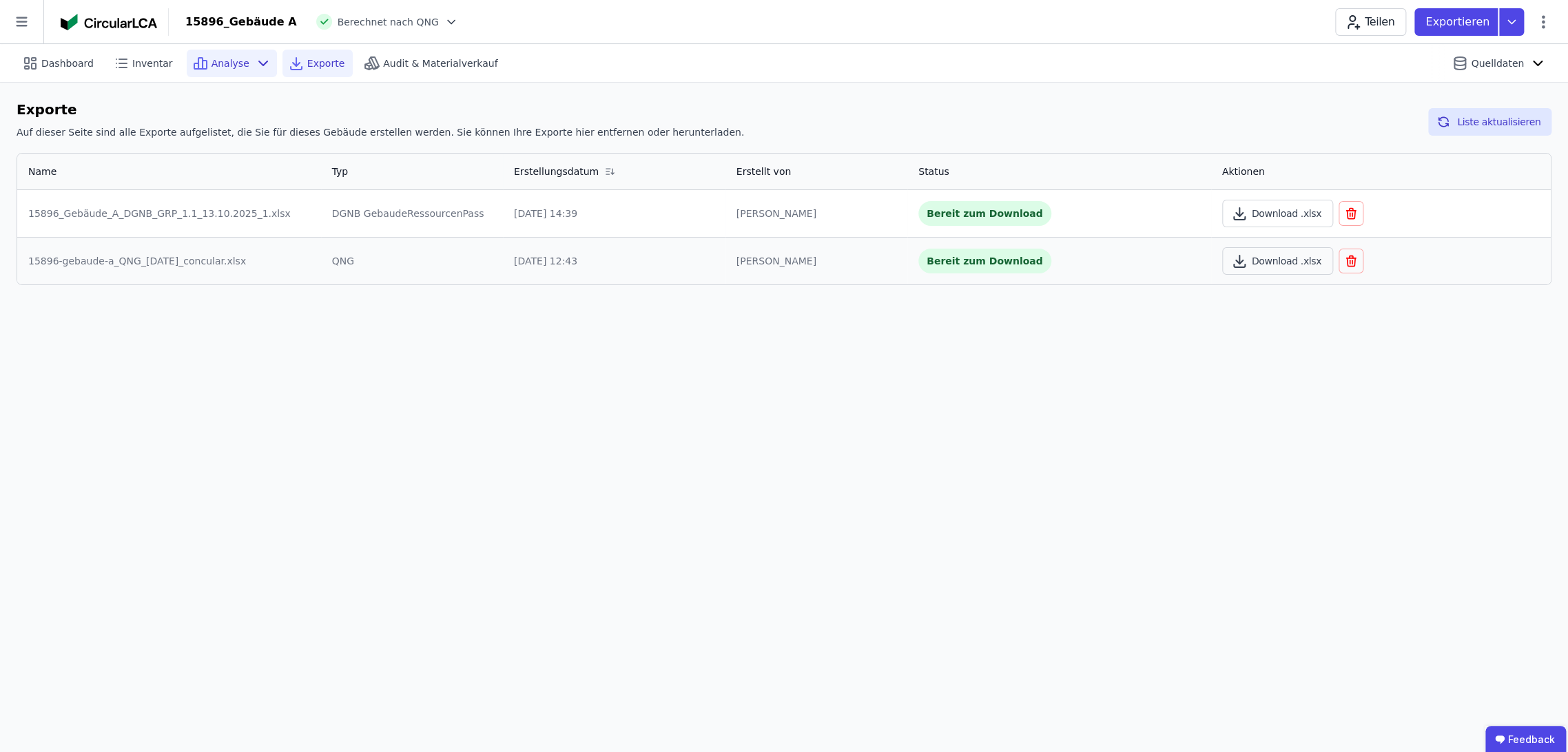
click at [231, 71] on div "Analyse" at bounding box center [232, 63] width 90 height 28
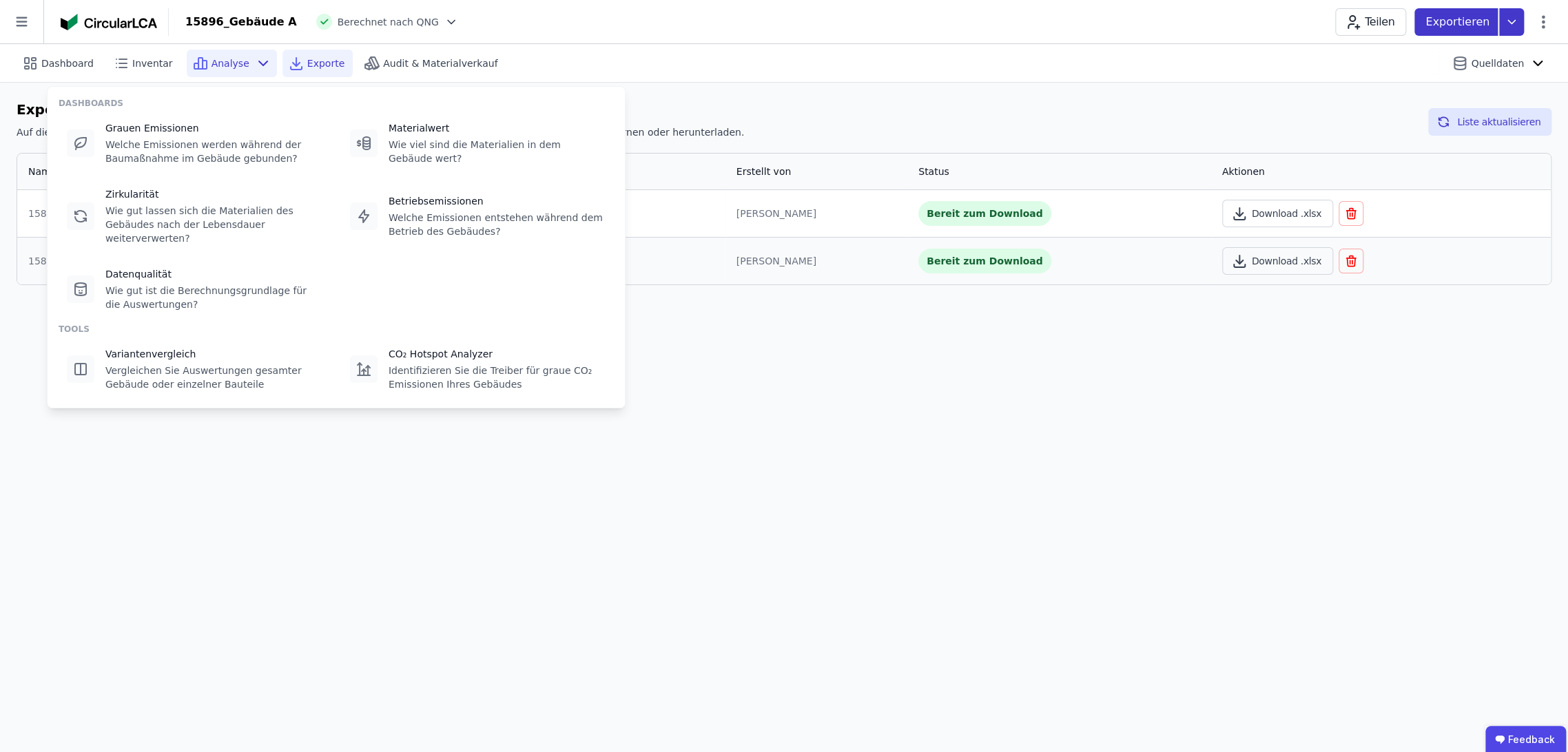
click at [1509, 18] on icon at bounding box center [1511, 22] width 25 height 28
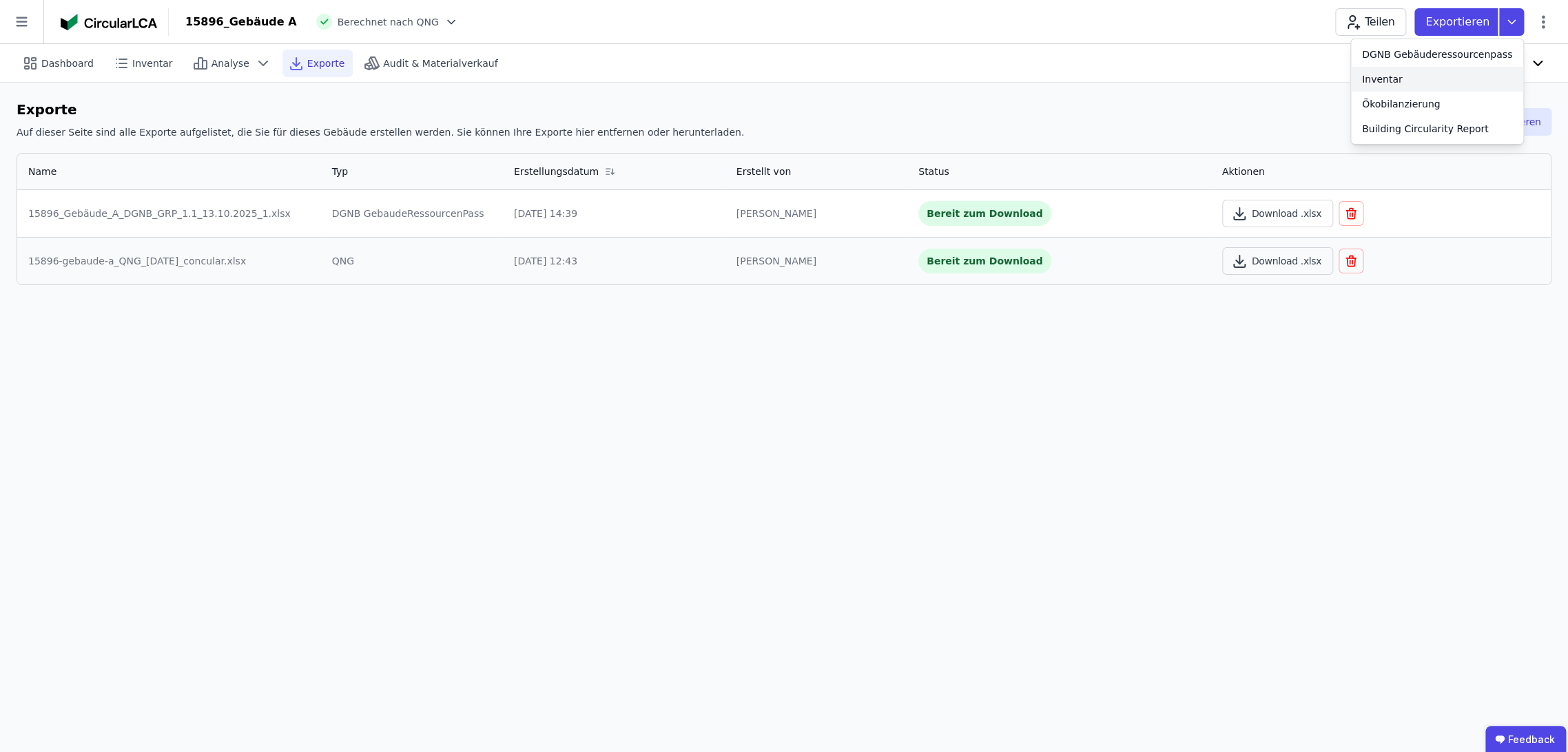
click at [1443, 80] on div "Inventar" at bounding box center [1438, 79] width 172 height 25
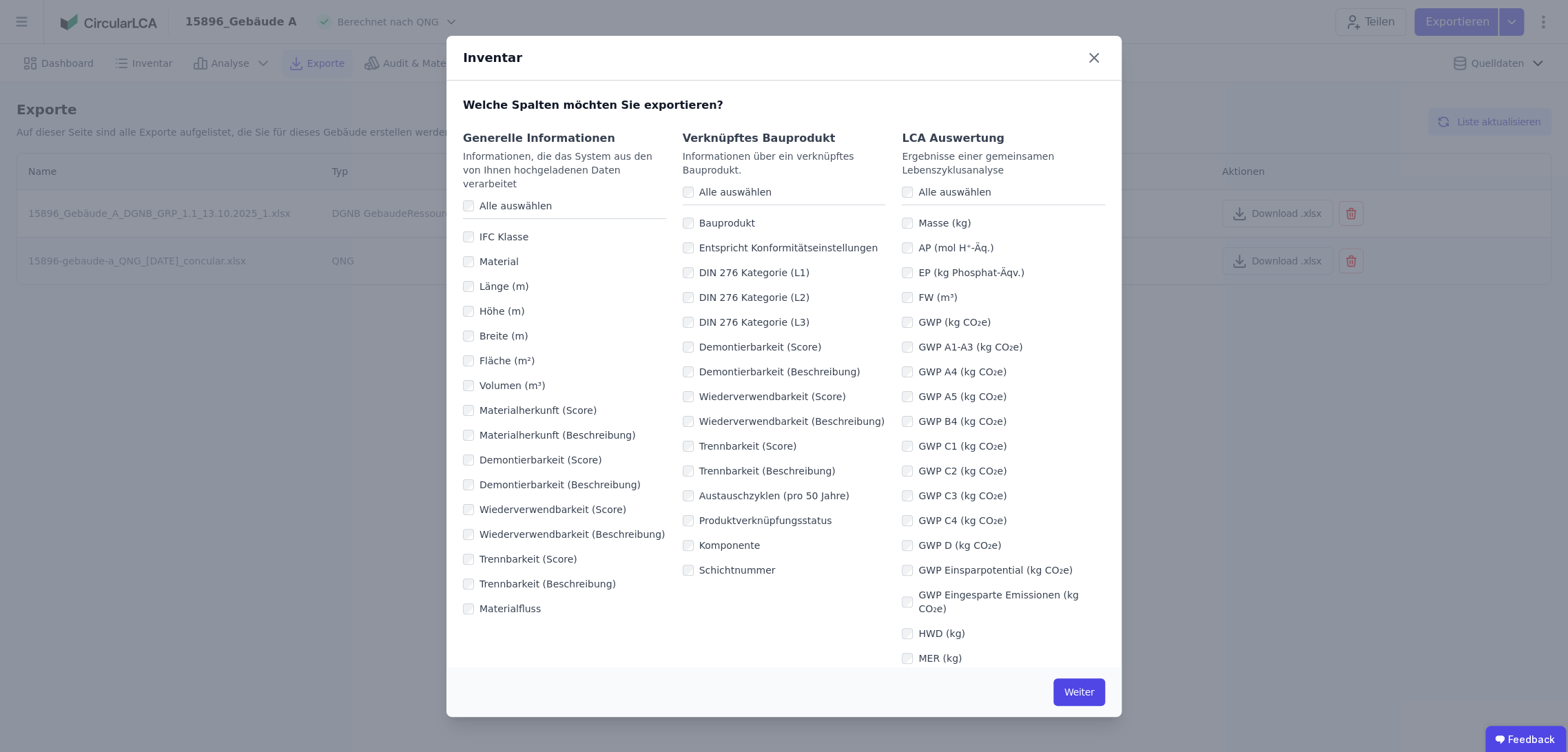
click at [902, 278] on div "EP (kg Phosphat-Äqv.)" at bounding box center [1004, 273] width 203 height 25
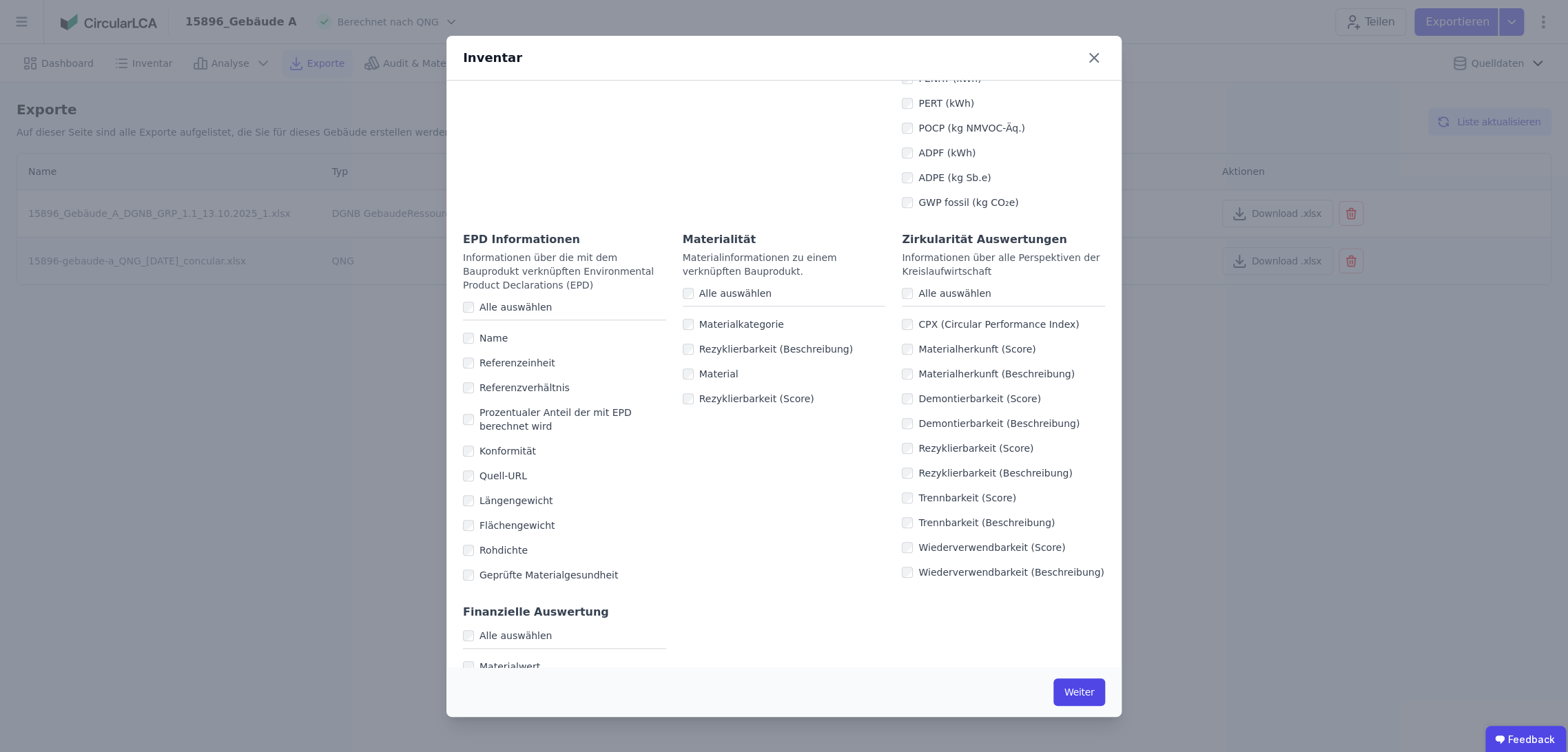
scroll to position [718, 0]
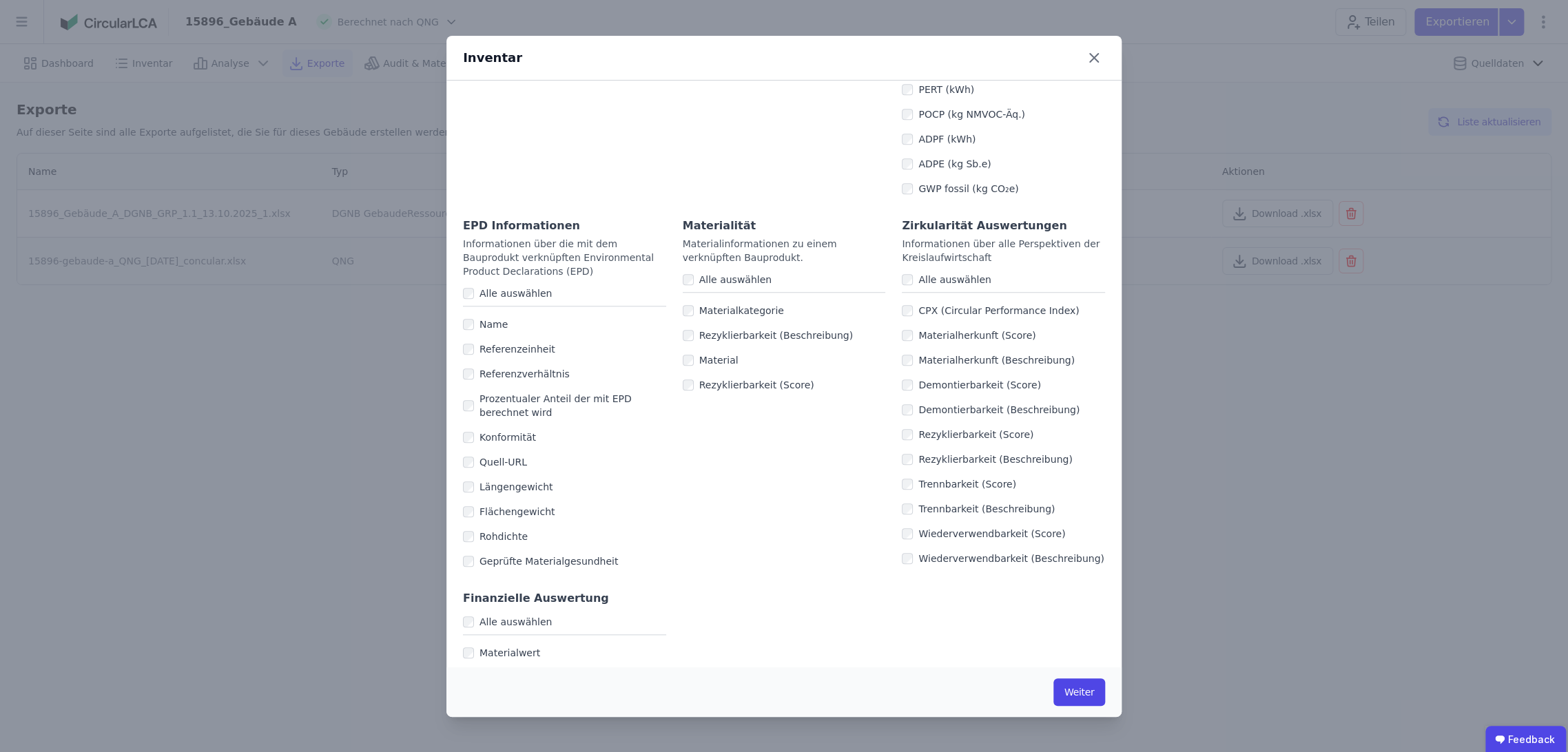
click at [470, 528] on div "Rohdichte" at bounding box center [565, 536] width 203 height 25
click at [1078, 693] on button "Weiter" at bounding box center [1079, 693] width 52 height 28
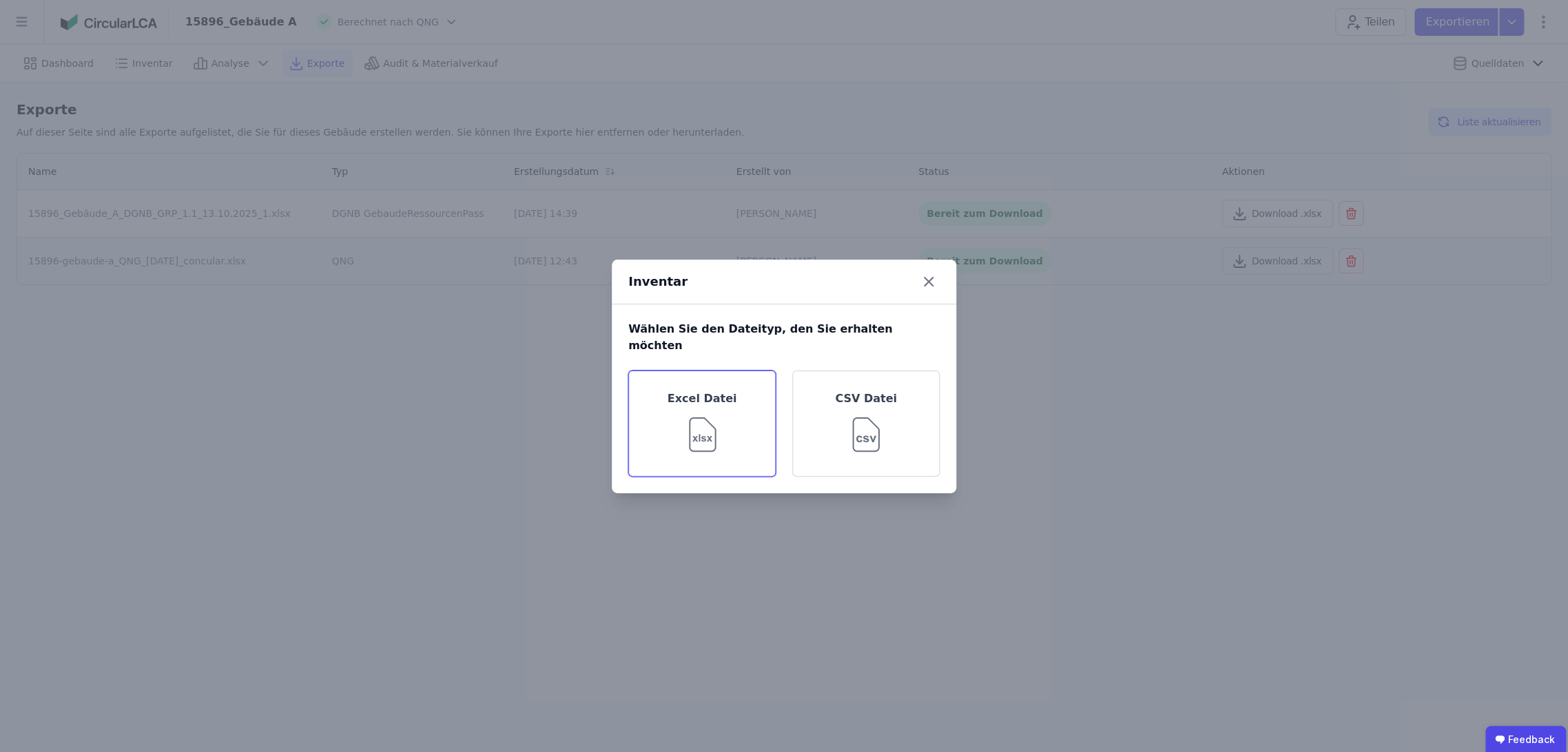
click at [727, 417] on div "Excel Datei" at bounding box center [702, 423] width 148 height 106
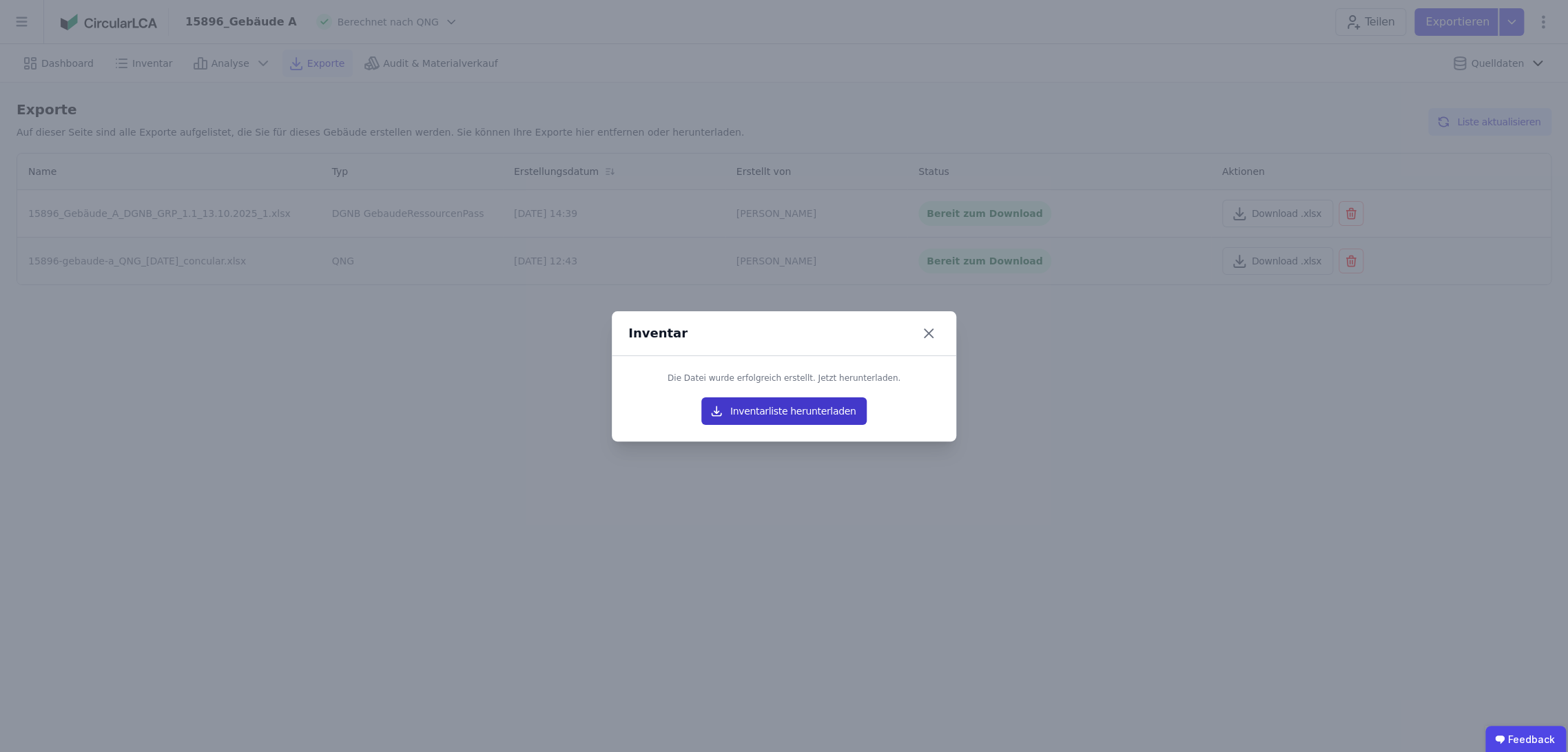
click at [751, 408] on button "Inventarliste herunterladen" at bounding box center [784, 412] width 166 height 28
click at [932, 334] on icon at bounding box center [928, 333] width 22 height 22
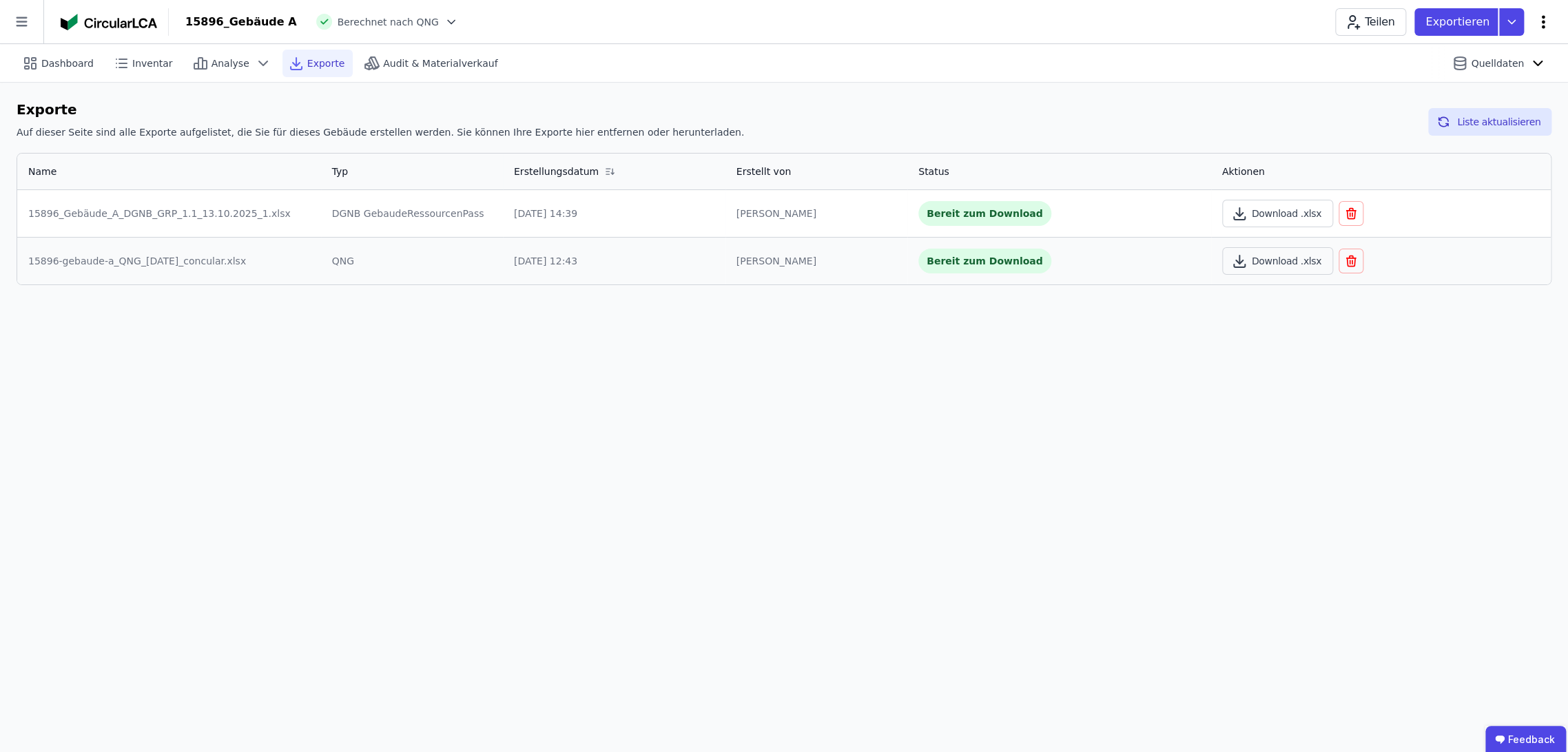
click at [1542, 16] on icon at bounding box center [1543, 21] width 3 height 13
click at [1505, 57] on span "Gebäude bearbeiten" at bounding box center [1478, 54] width 99 height 14
select select "**********"
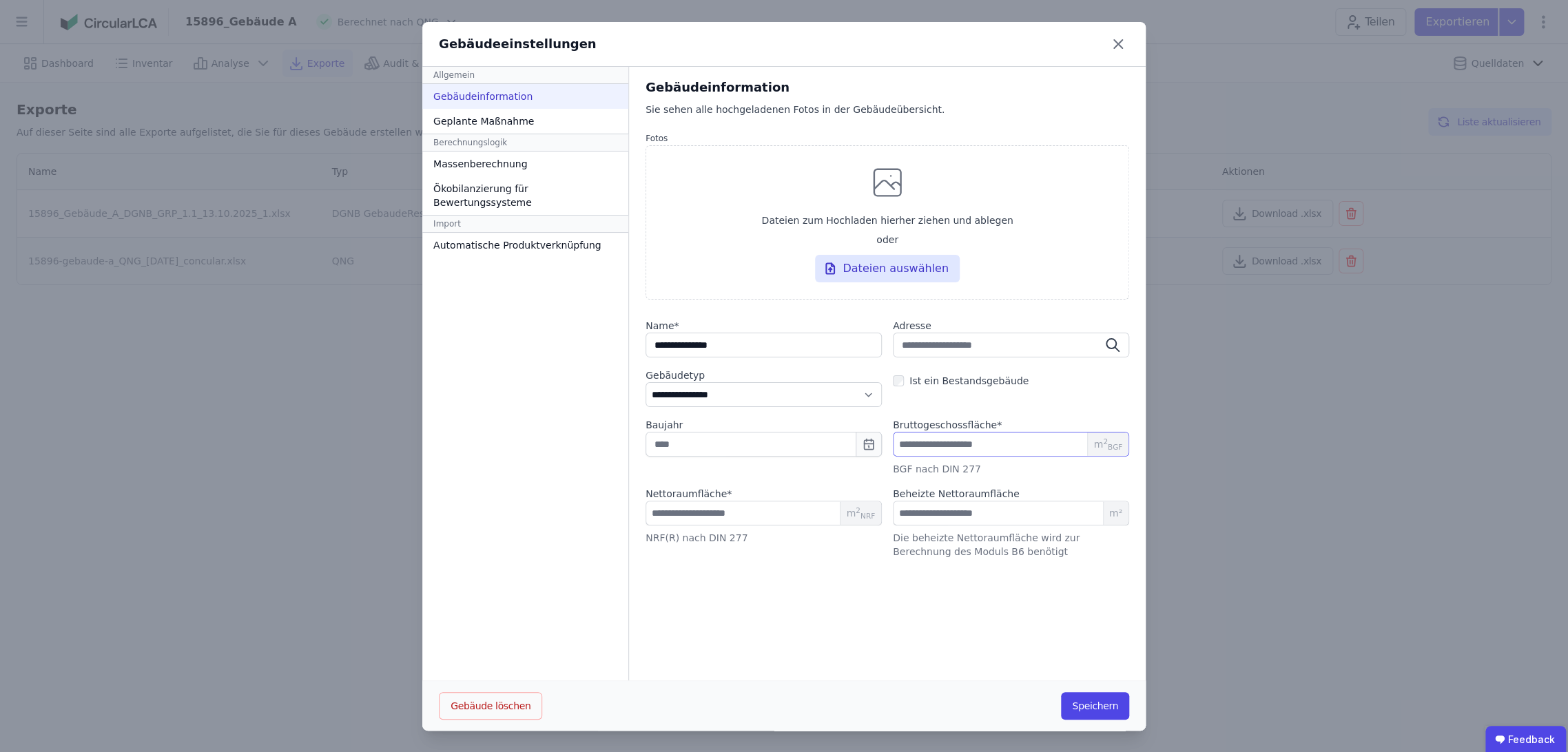
drag, startPoint x: 946, startPoint y: 446, endPoint x: 868, endPoint y: 449, distance: 78.1
click at [868, 449] on div "Baujahr Bruttogeschossfläche * ******* m 2 BGF BGF nach DIN 277" at bounding box center [887, 447] width 484 height 58
drag, startPoint x: 686, startPoint y: 512, endPoint x: 640, endPoint y: 513, distance: 46.0
click at [645, 513] on input "*******" at bounding box center [763, 513] width 236 height 25
